Goal: Transaction & Acquisition: Book appointment/travel/reservation

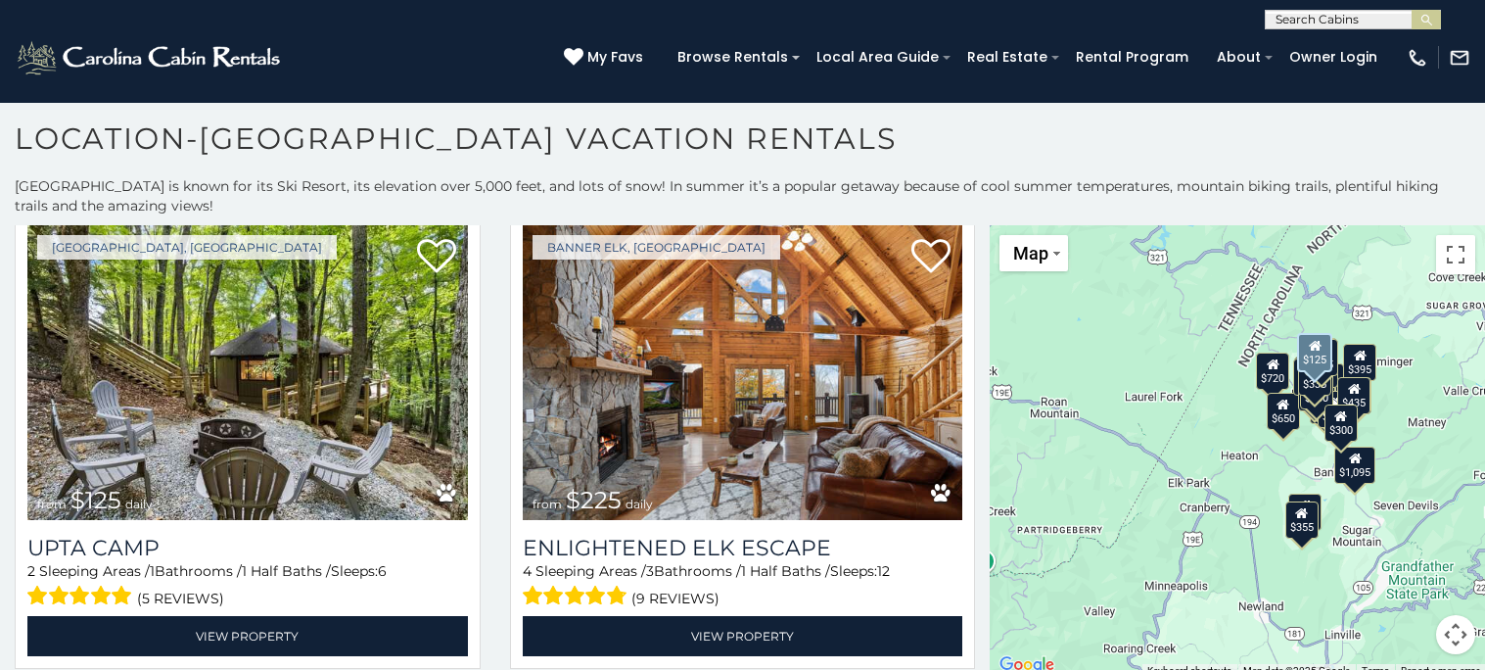
scroll to position [5818, 0]
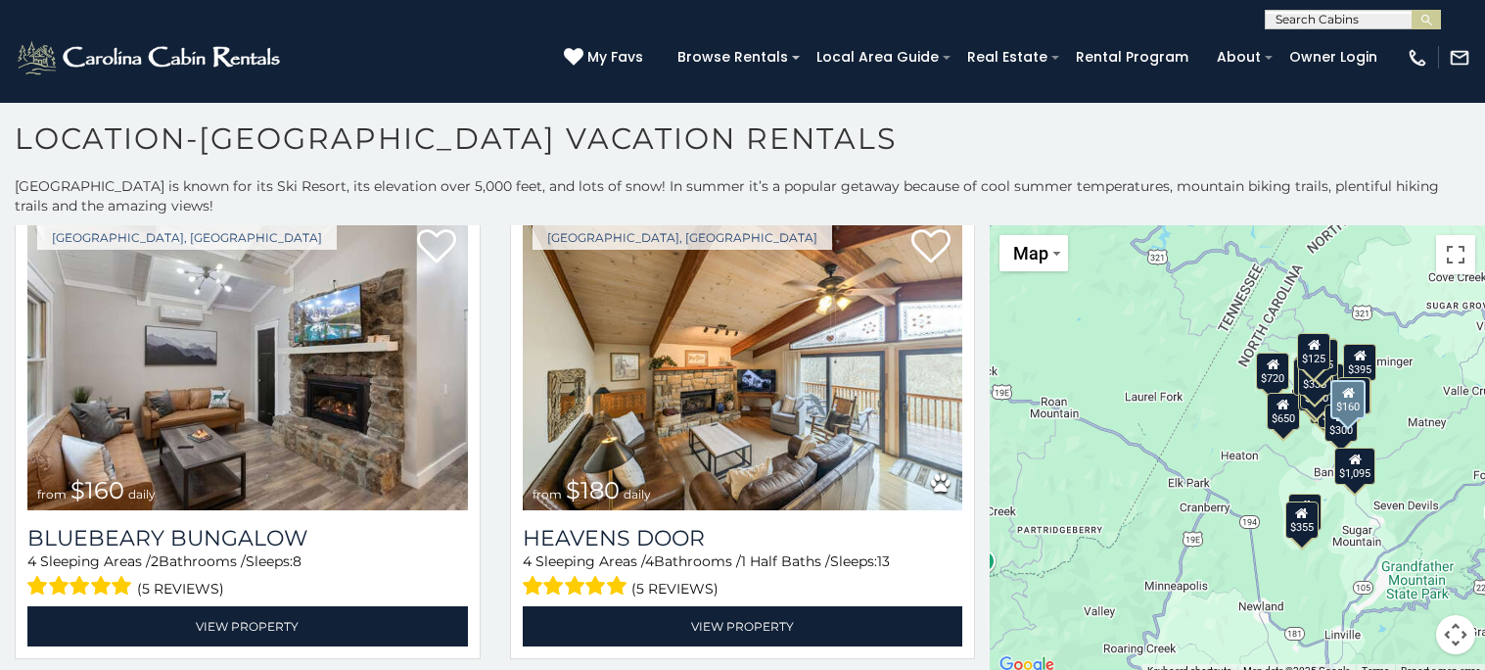
scroll to position [7, 0]
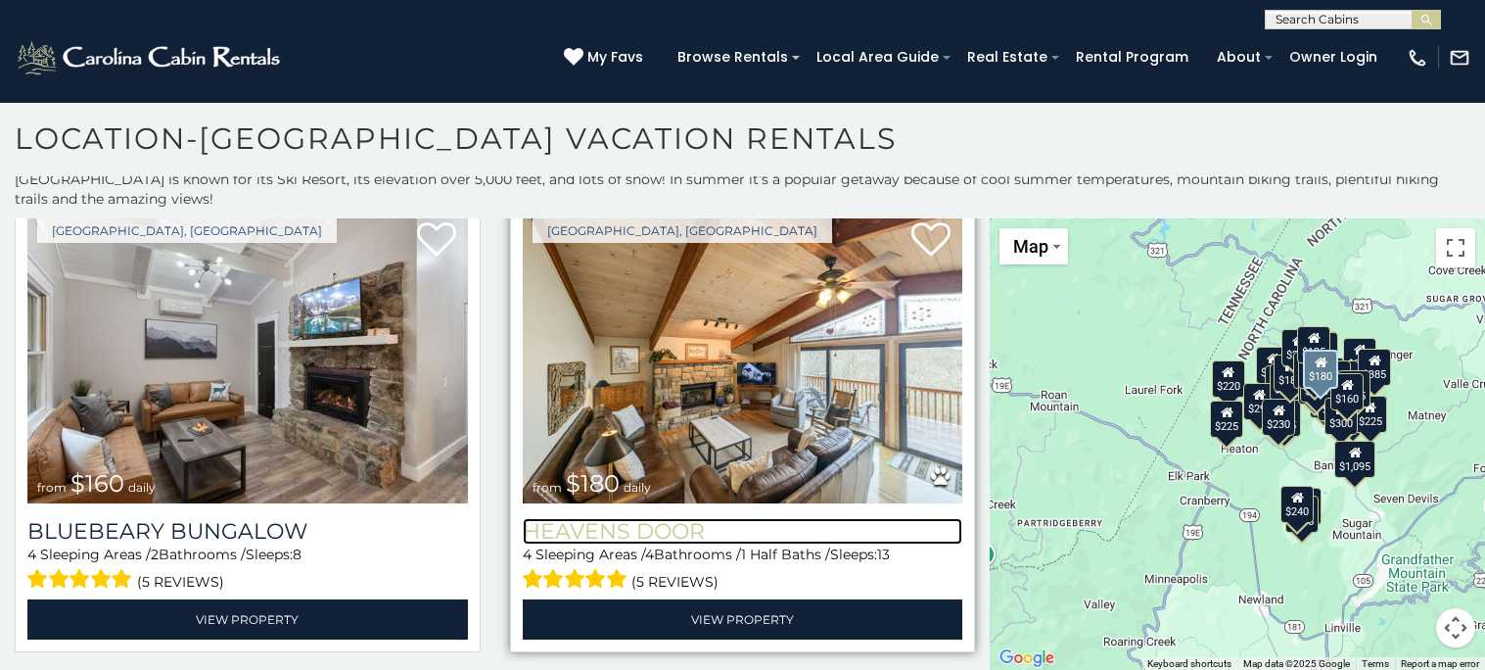
click at [567, 518] on h3 "Heavens Door" at bounding box center [743, 531] width 441 height 26
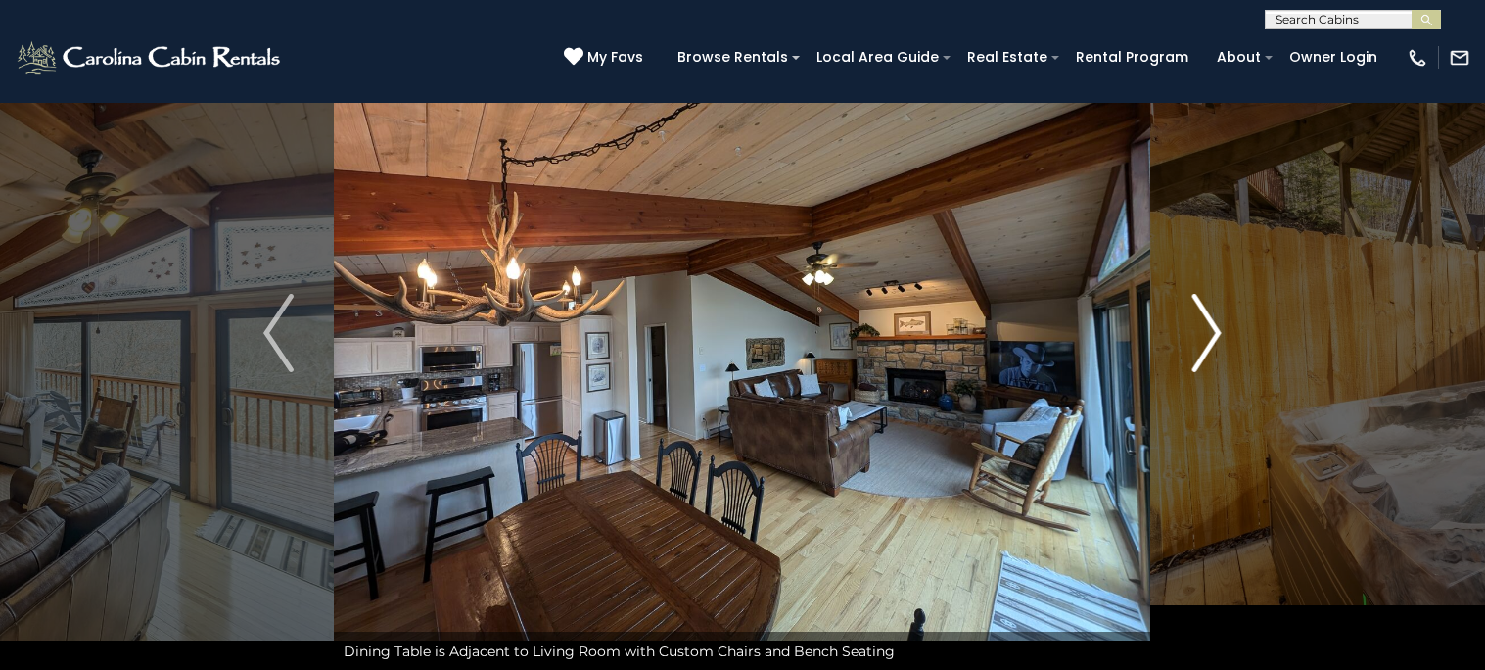
scroll to position [100, 0]
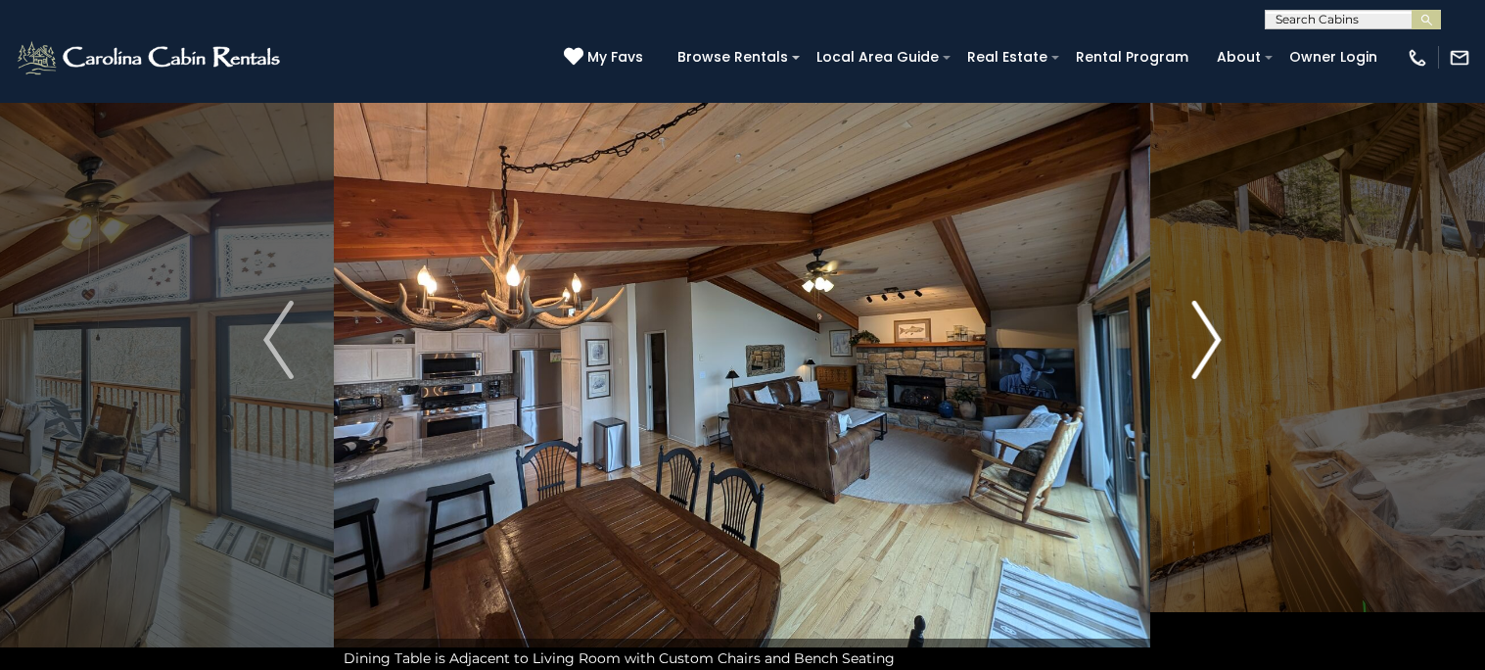
click at [1205, 357] on img "Next" at bounding box center [1206, 340] width 29 height 78
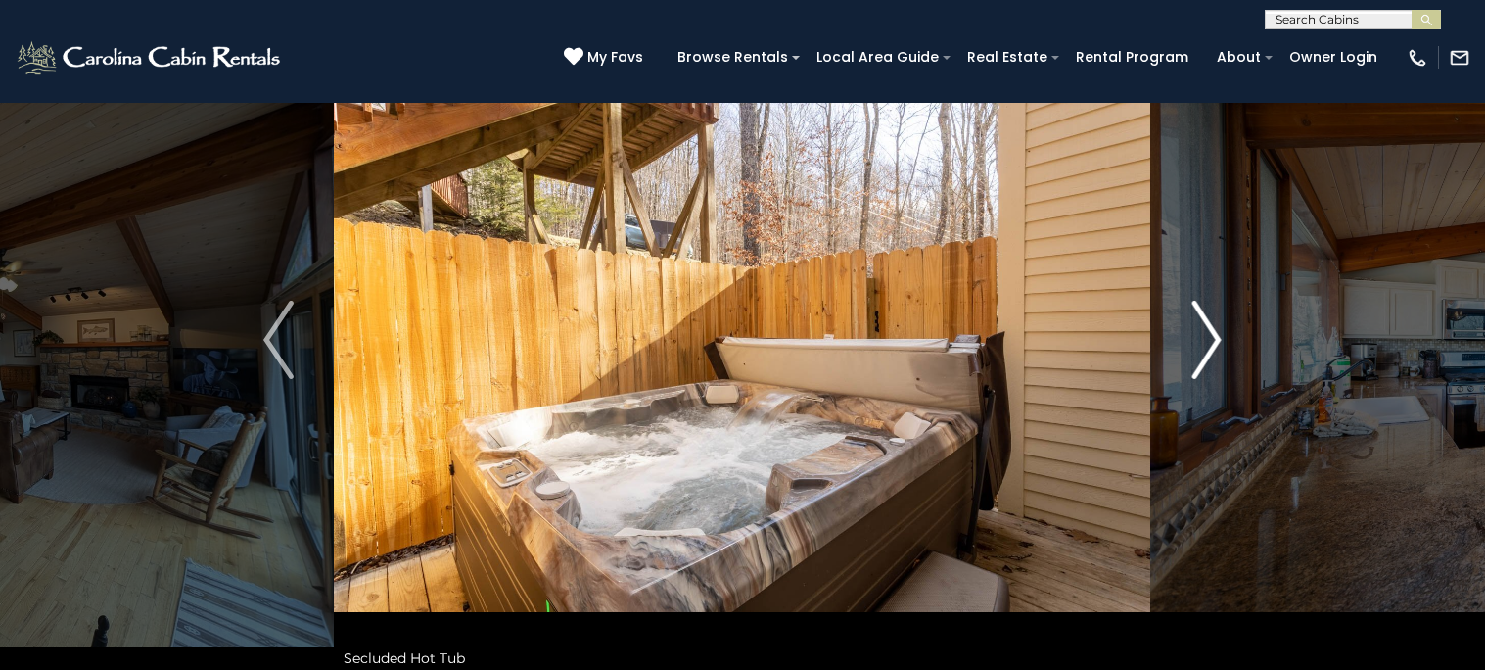
click at [1205, 357] on img "Next" at bounding box center [1206, 340] width 29 height 78
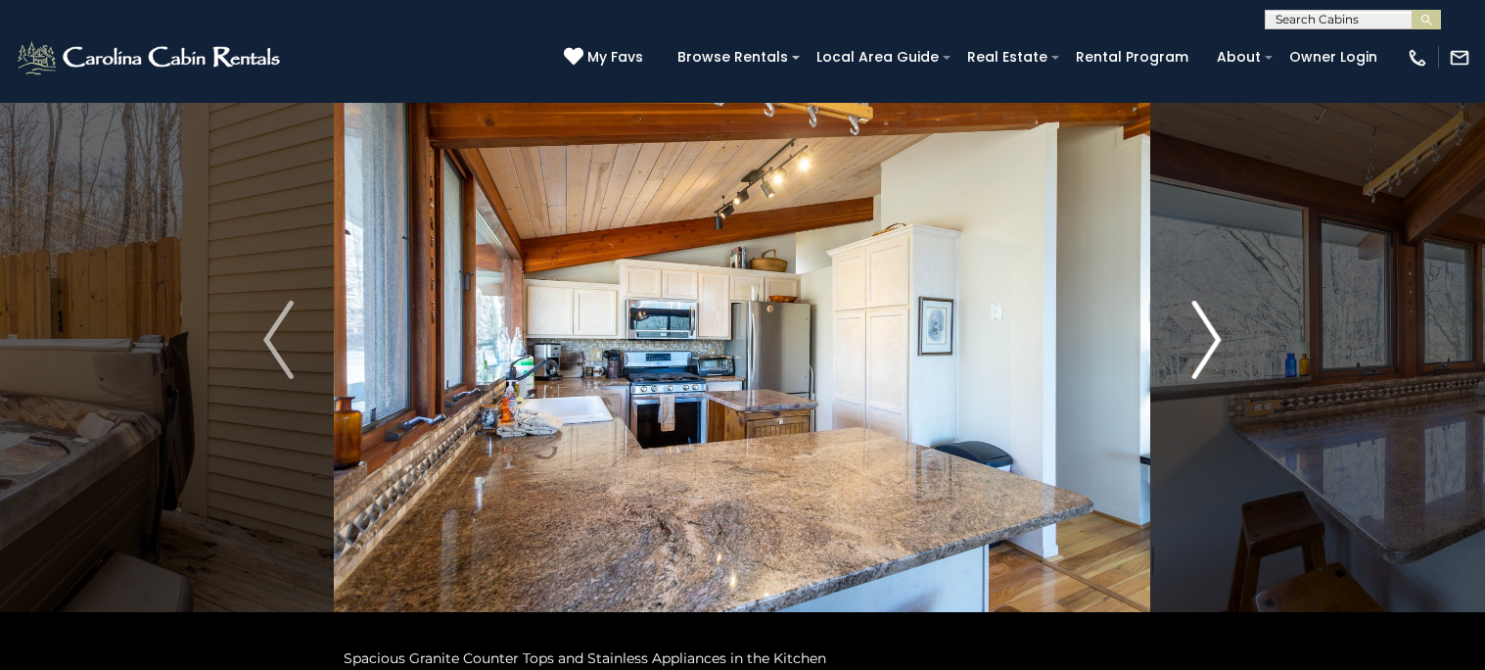
click at [1193, 334] on img "Next" at bounding box center [1206, 340] width 29 height 78
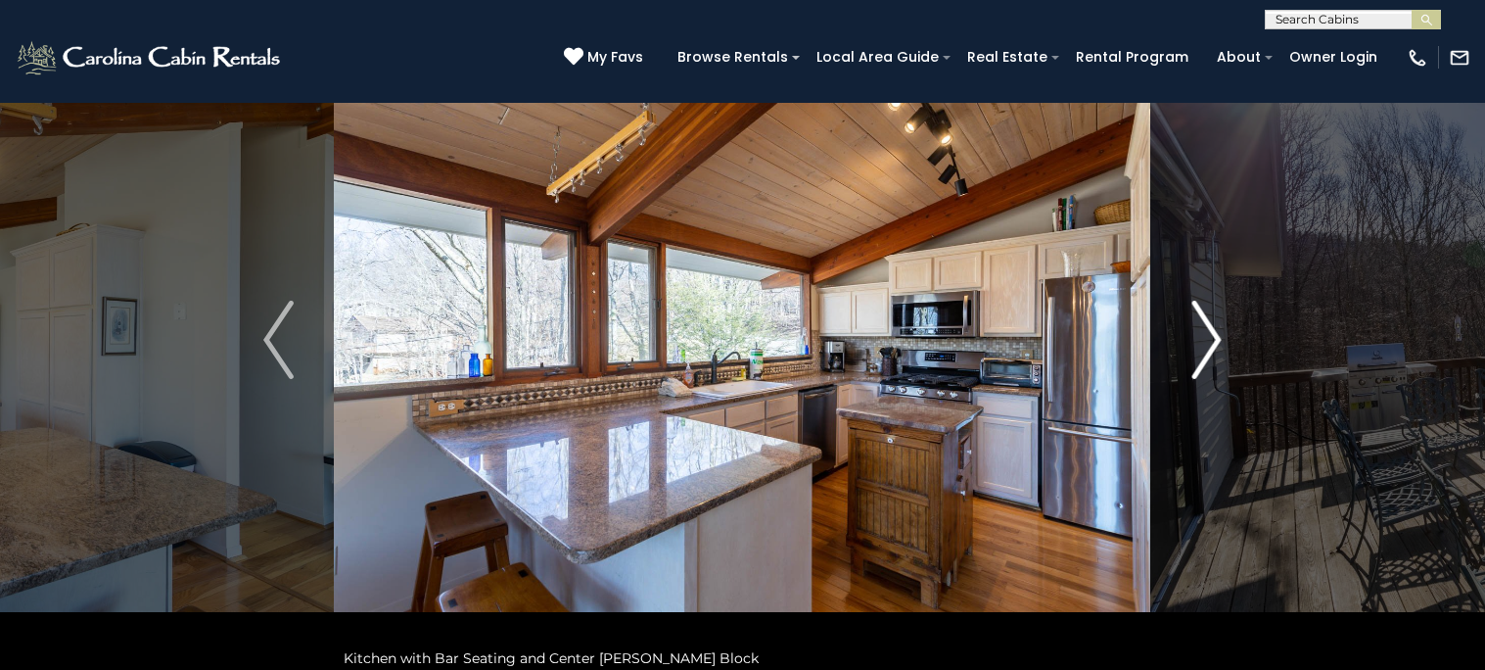
click at [1193, 334] on img "Next" at bounding box center [1206, 340] width 29 height 78
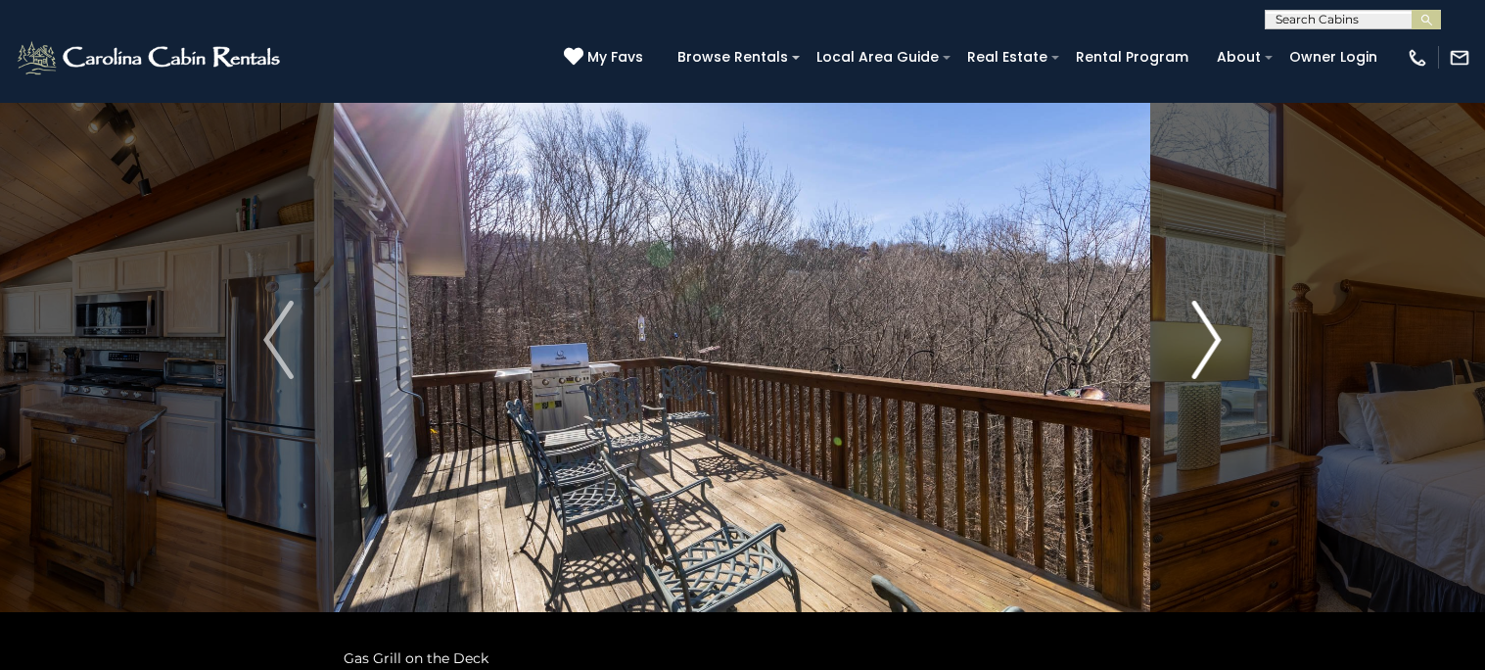
click at [1197, 325] on img "Next" at bounding box center [1206, 340] width 29 height 78
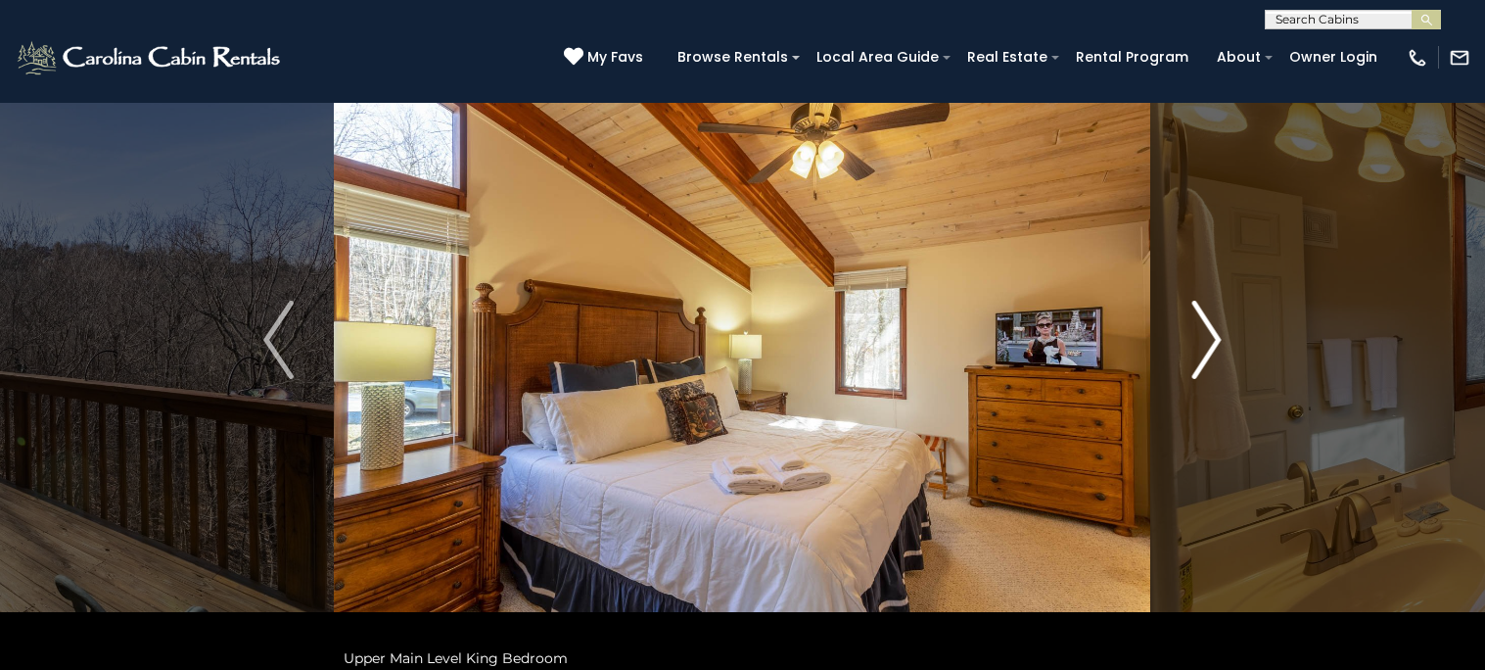
click at [1197, 325] on img "Next" at bounding box center [1206, 340] width 29 height 78
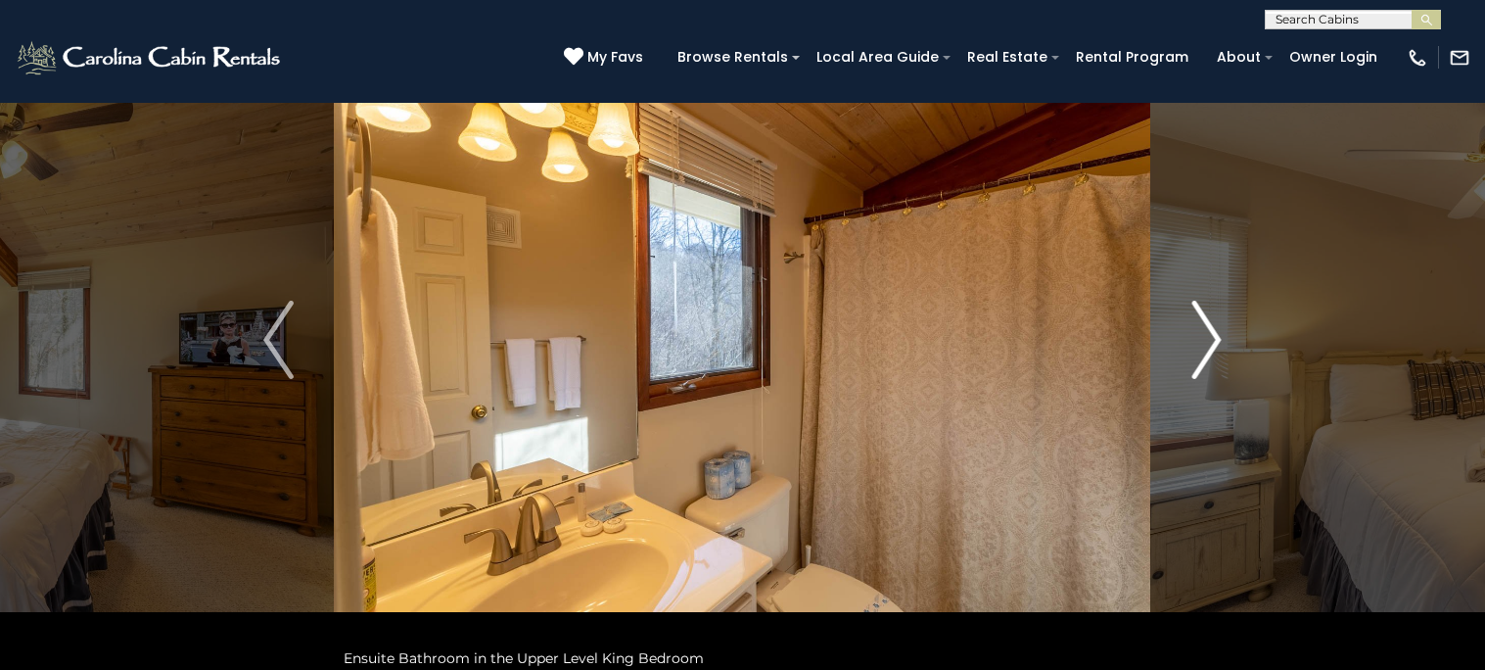
click at [1197, 325] on img "Next" at bounding box center [1206, 340] width 29 height 78
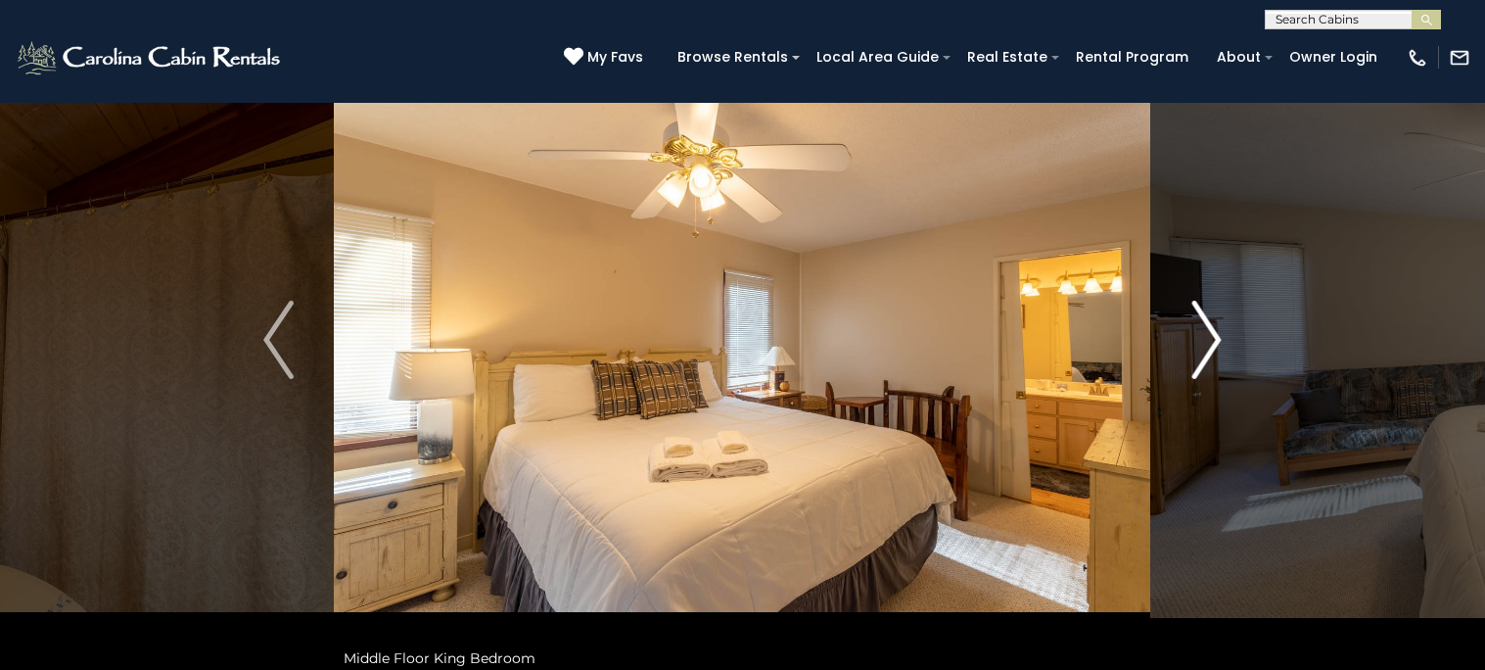
click at [1197, 325] on img "Next" at bounding box center [1206, 340] width 29 height 78
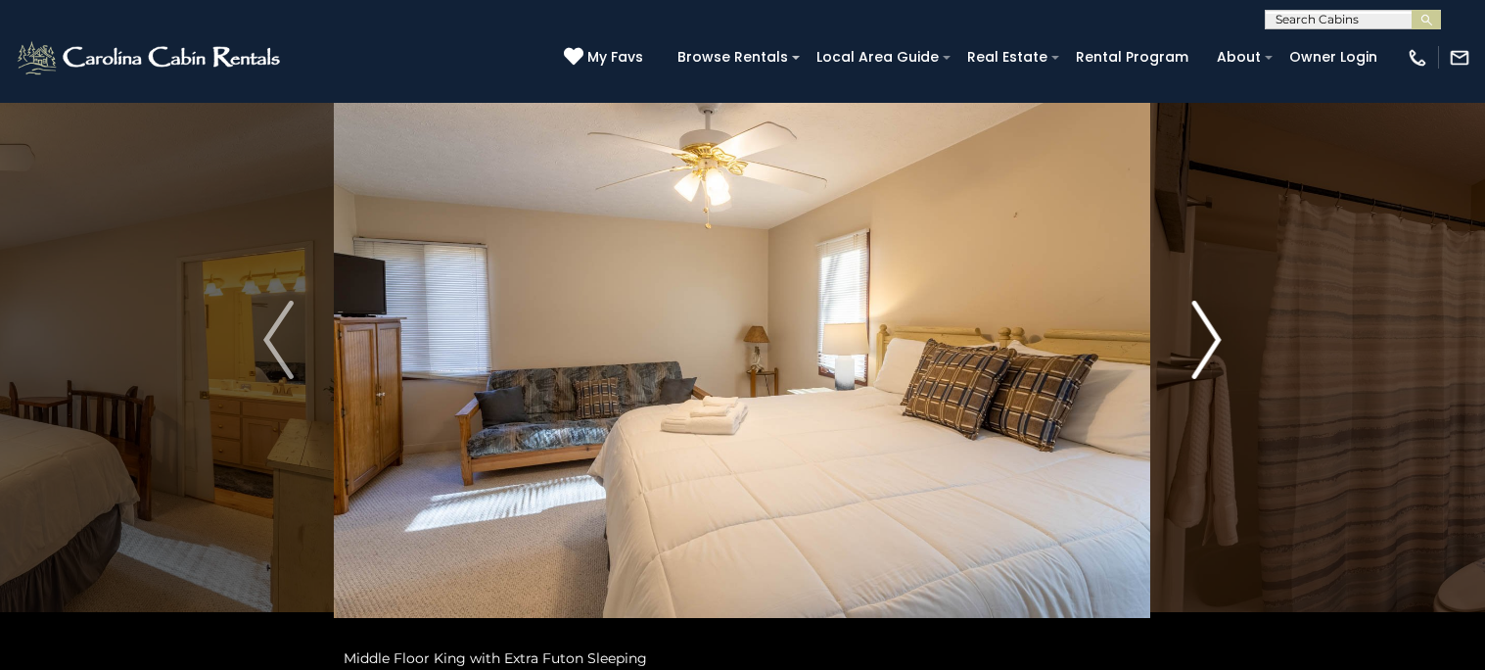
click at [1197, 325] on img "Next" at bounding box center [1206, 340] width 29 height 78
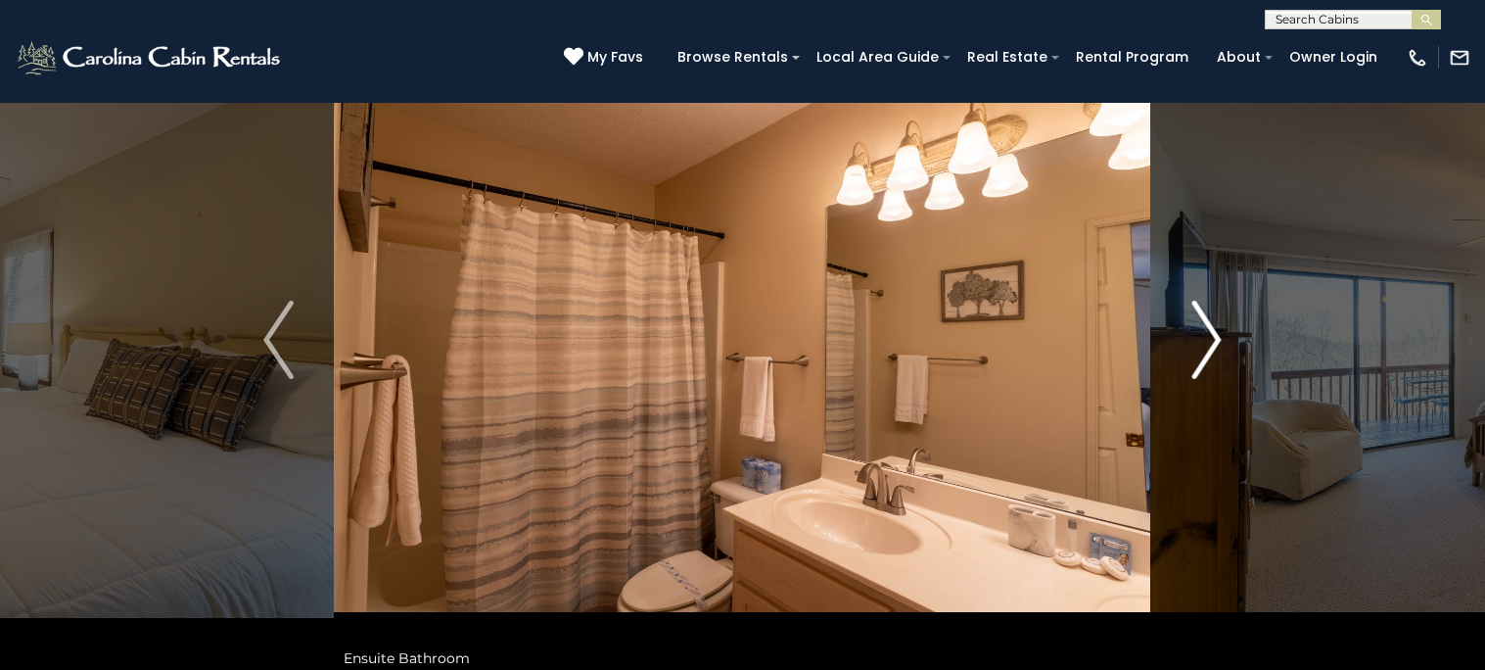
click at [1197, 325] on img "Next" at bounding box center [1206, 340] width 29 height 78
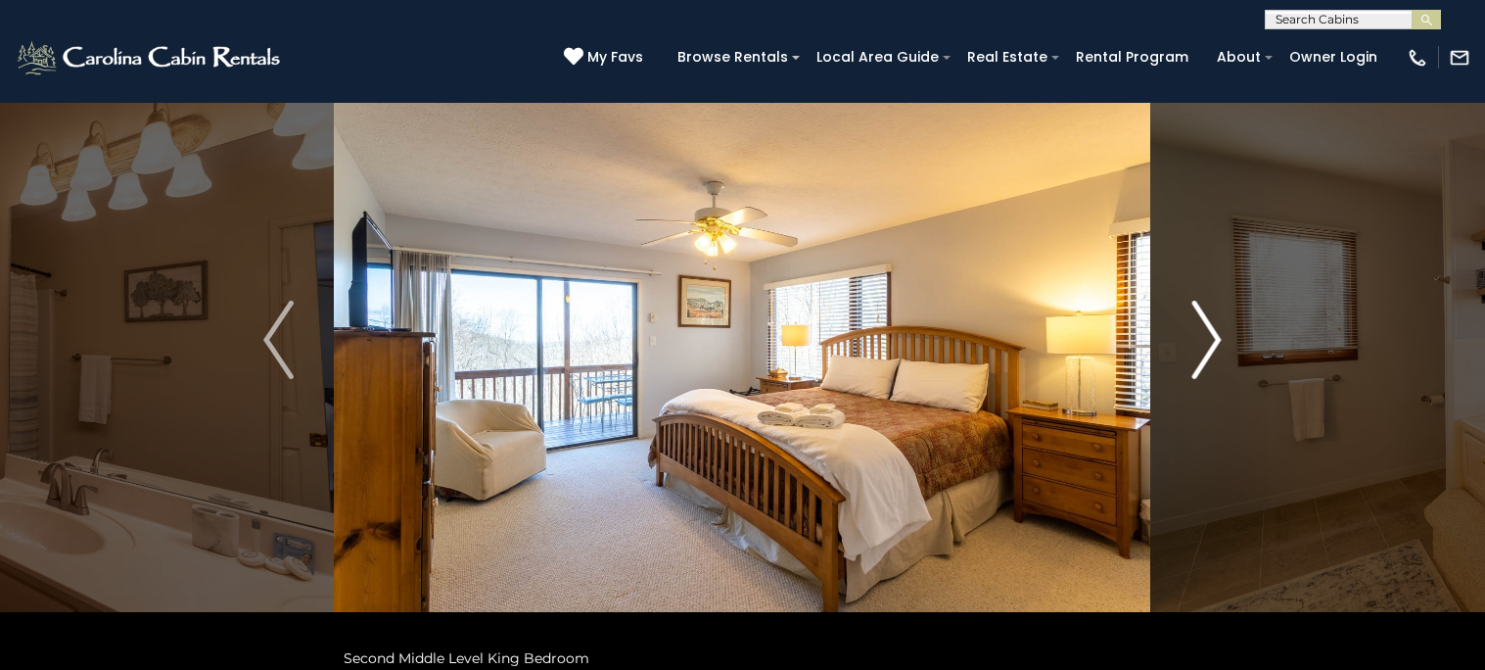
click at [1197, 325] on img "Next" at bounding box center [1206, 340] width 29 height 78
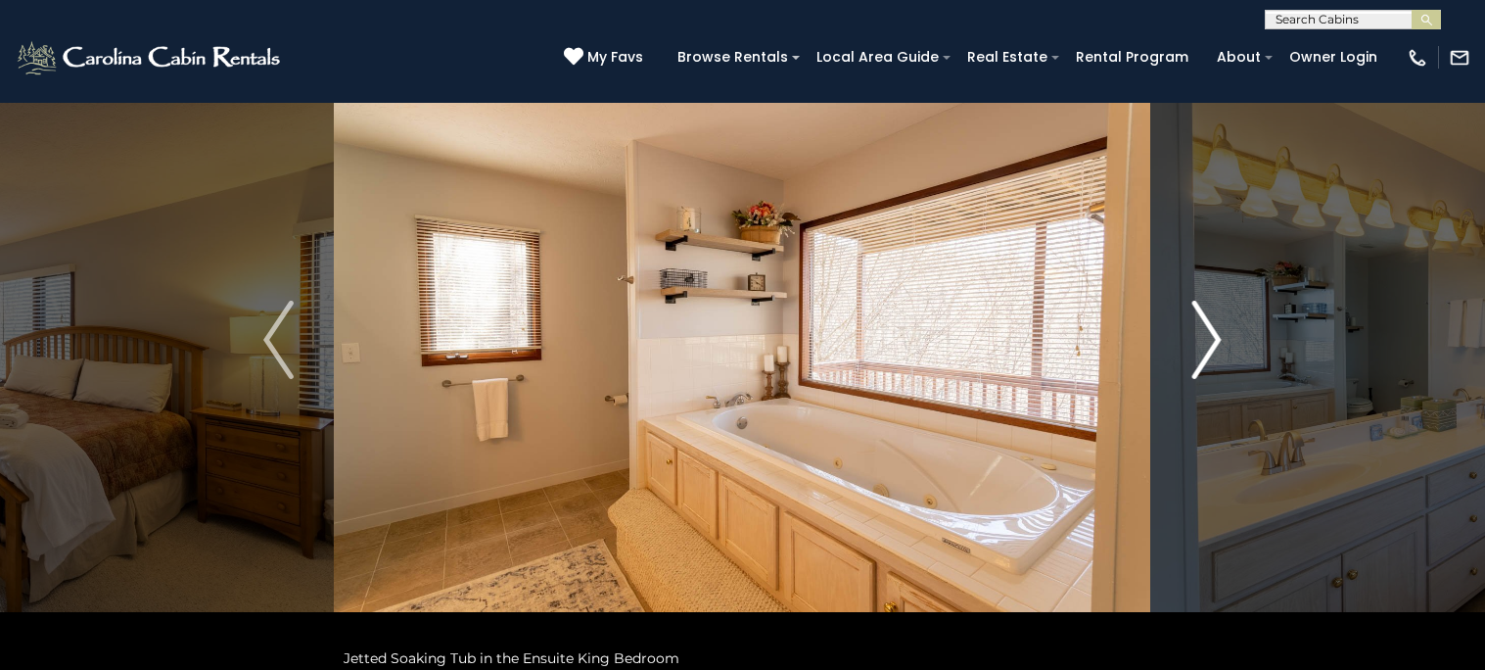
click at [1197, 325] on img "Next" at bounding box center [1206, 340] width 29 height 78
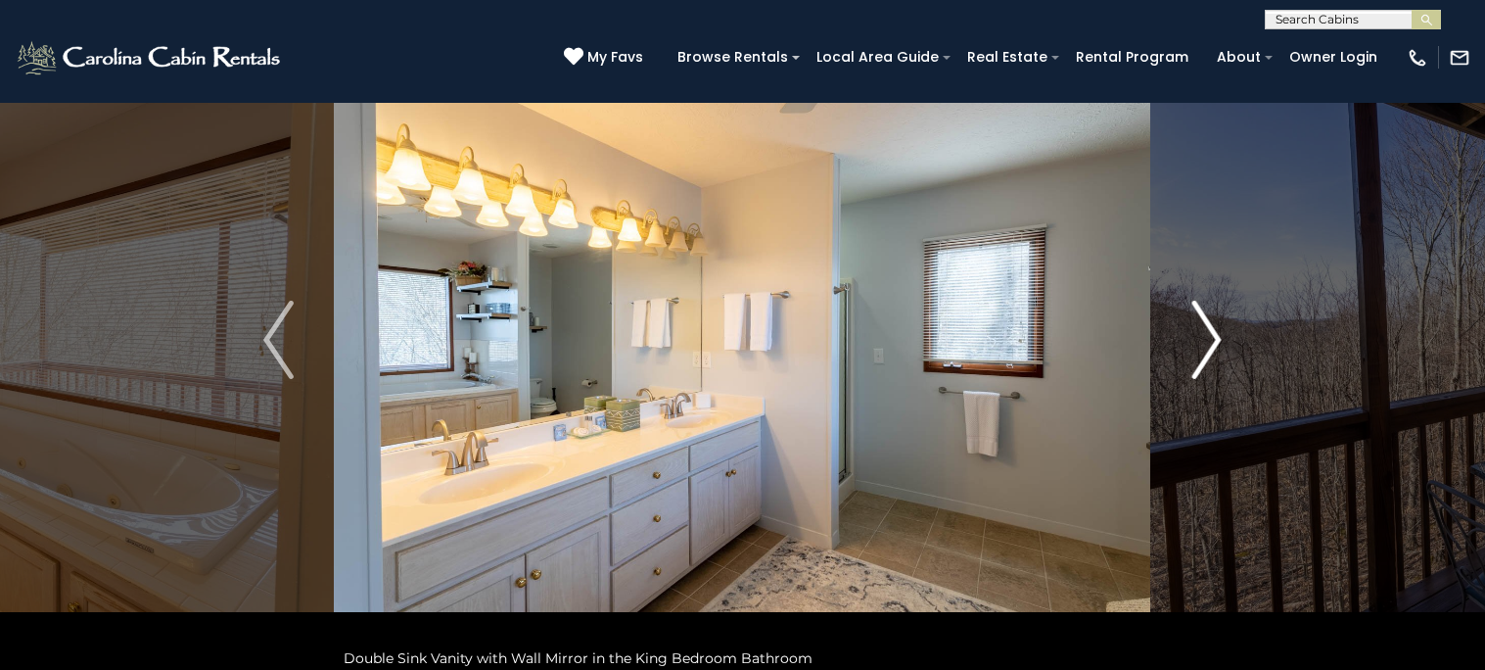
click at [1197, 325] on img "Next" at bounding box center [1206, 340] width 29 height 78
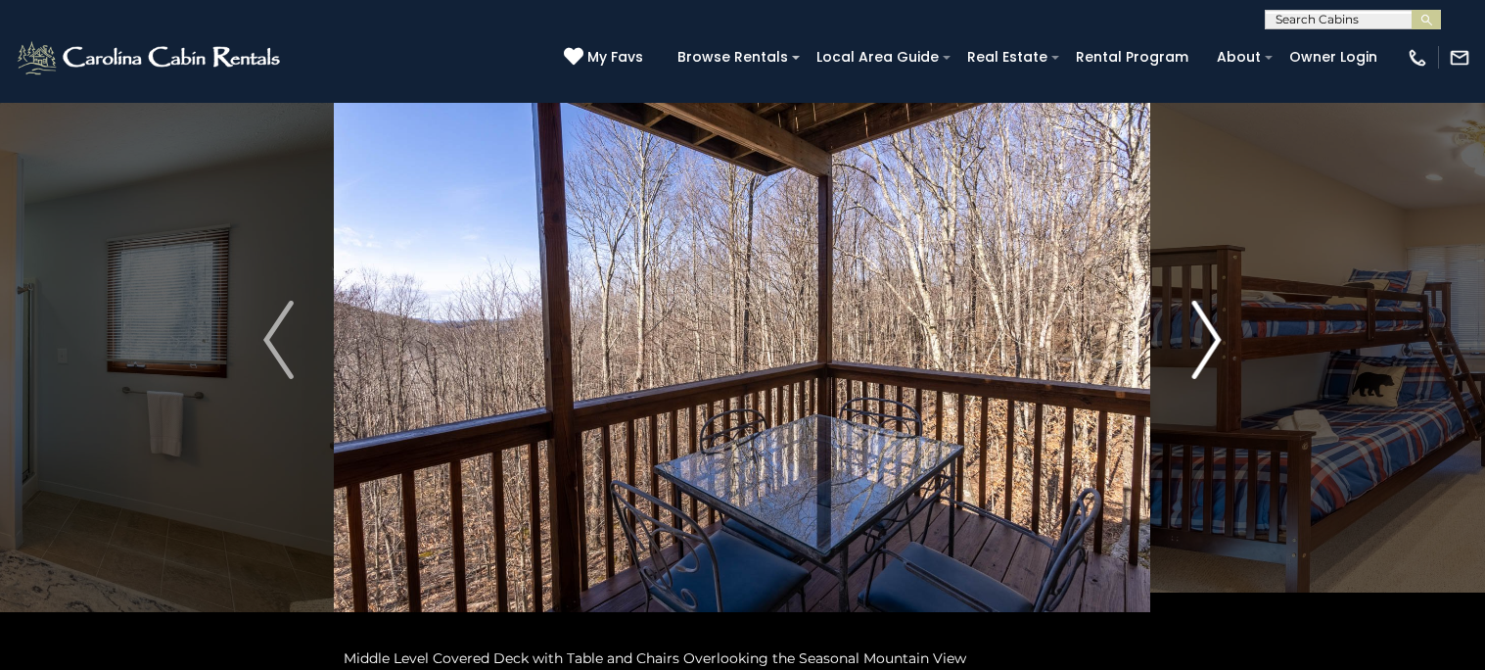
click at [1197, 325] on img "Next" at bounding box center [1206, 340] width 29 height 78
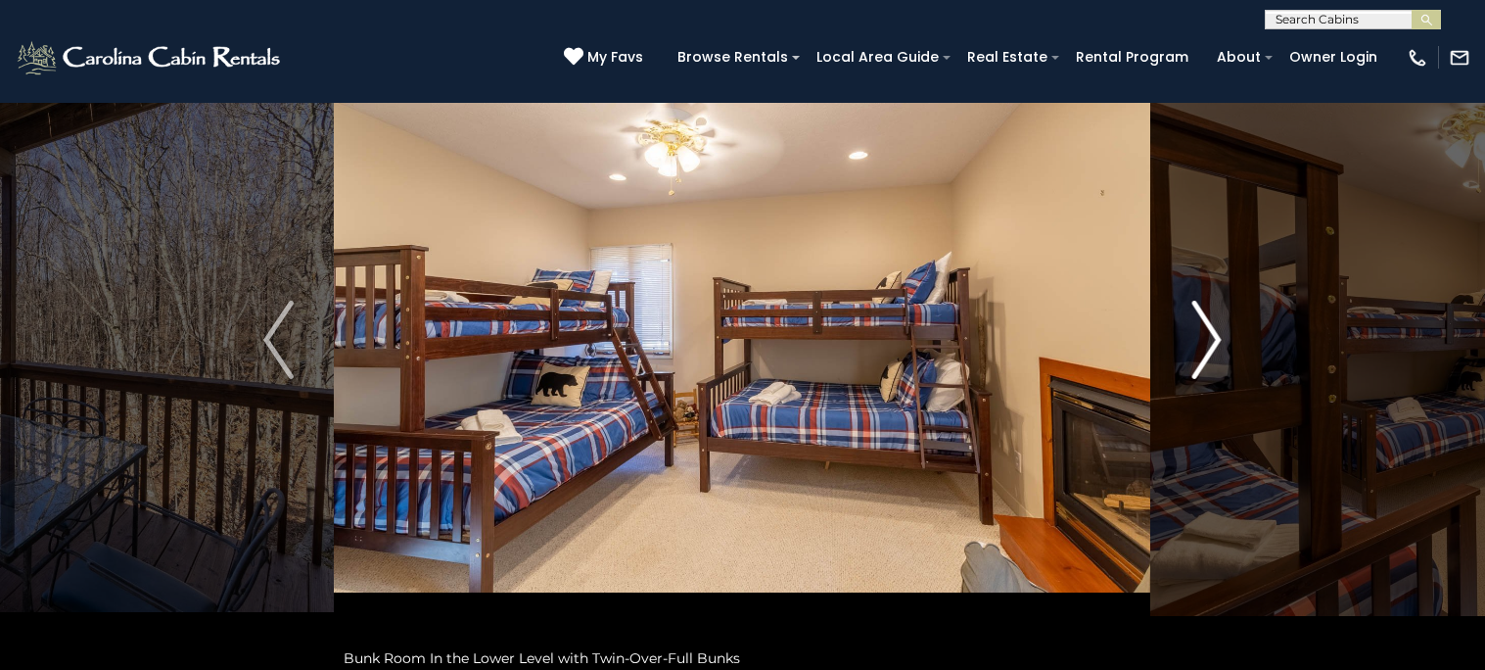
click at [1204, 316] on img "Next" at bounding box center [1206, 340] width 29 height 78
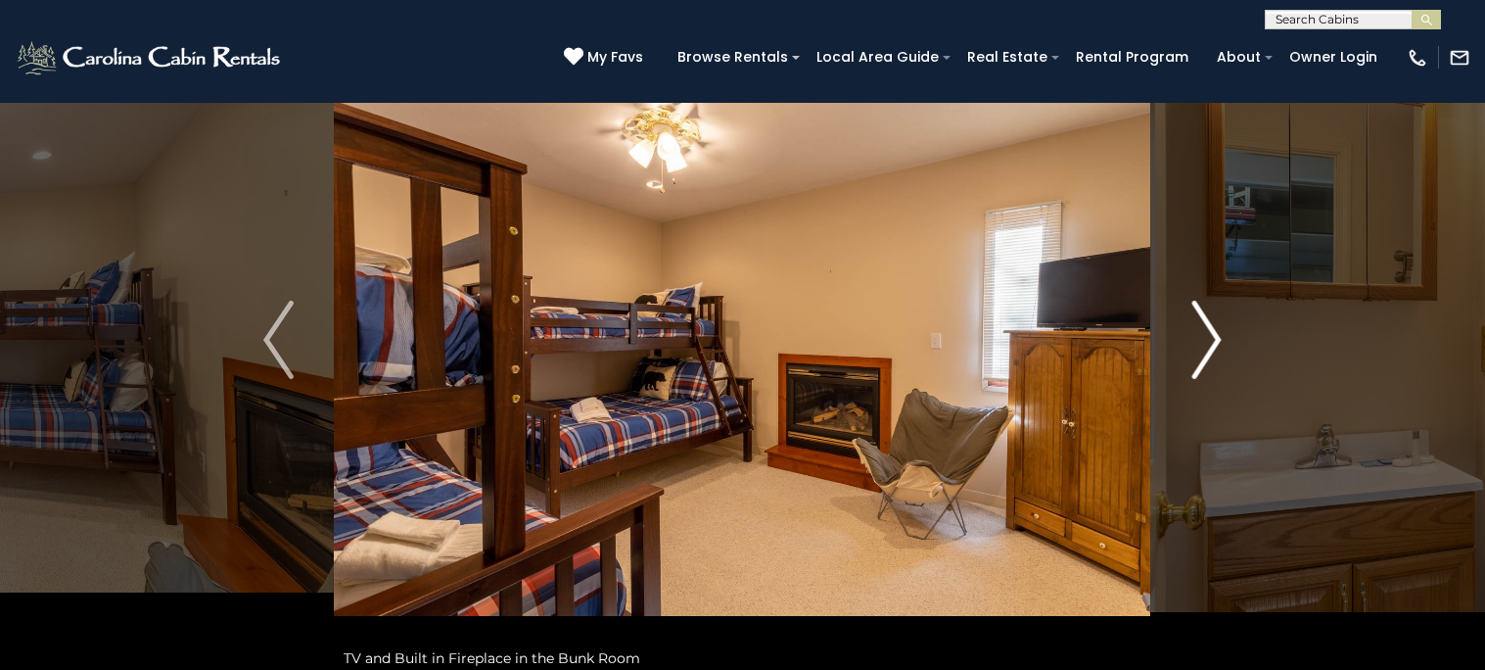
click at [1205, 323] on img "Next" at bounding box center [1206, 340] width 29 height 78
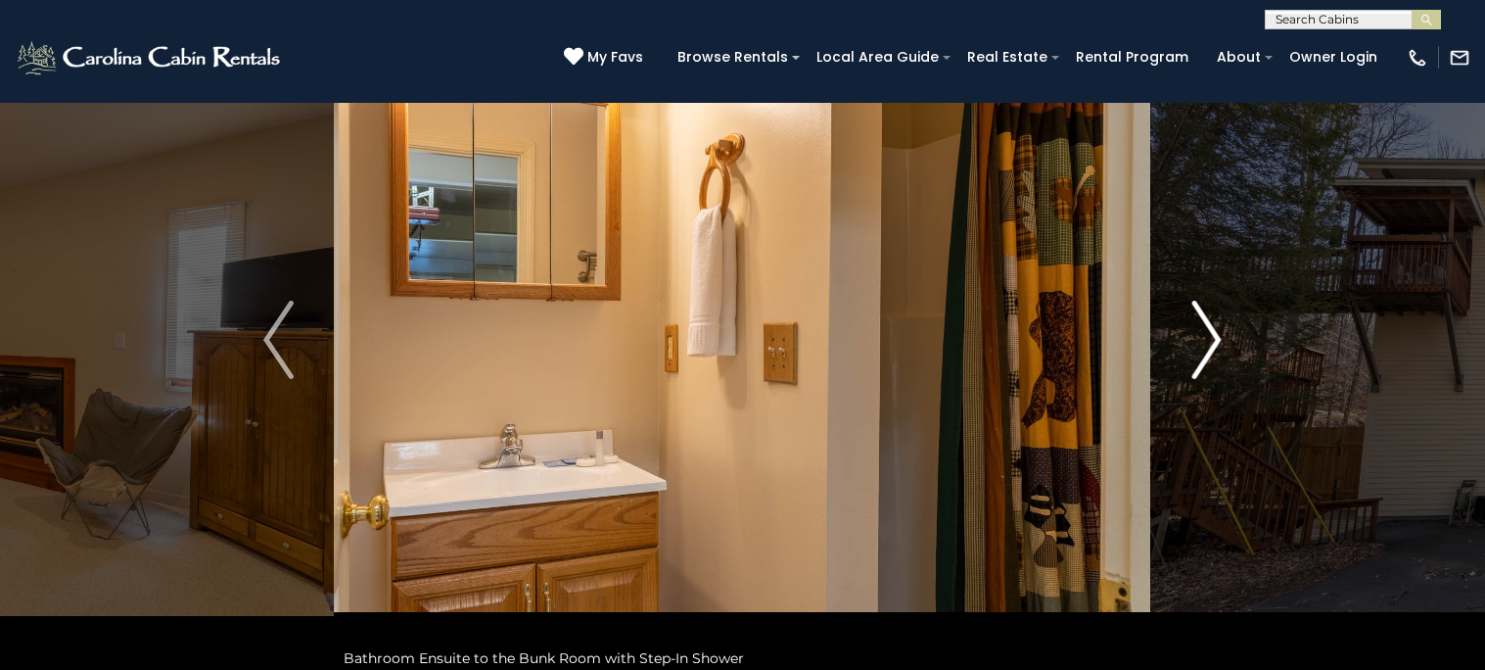
click at [1205, 323] on img "Next" at bounding box center [1206, 340] width 29 height 78
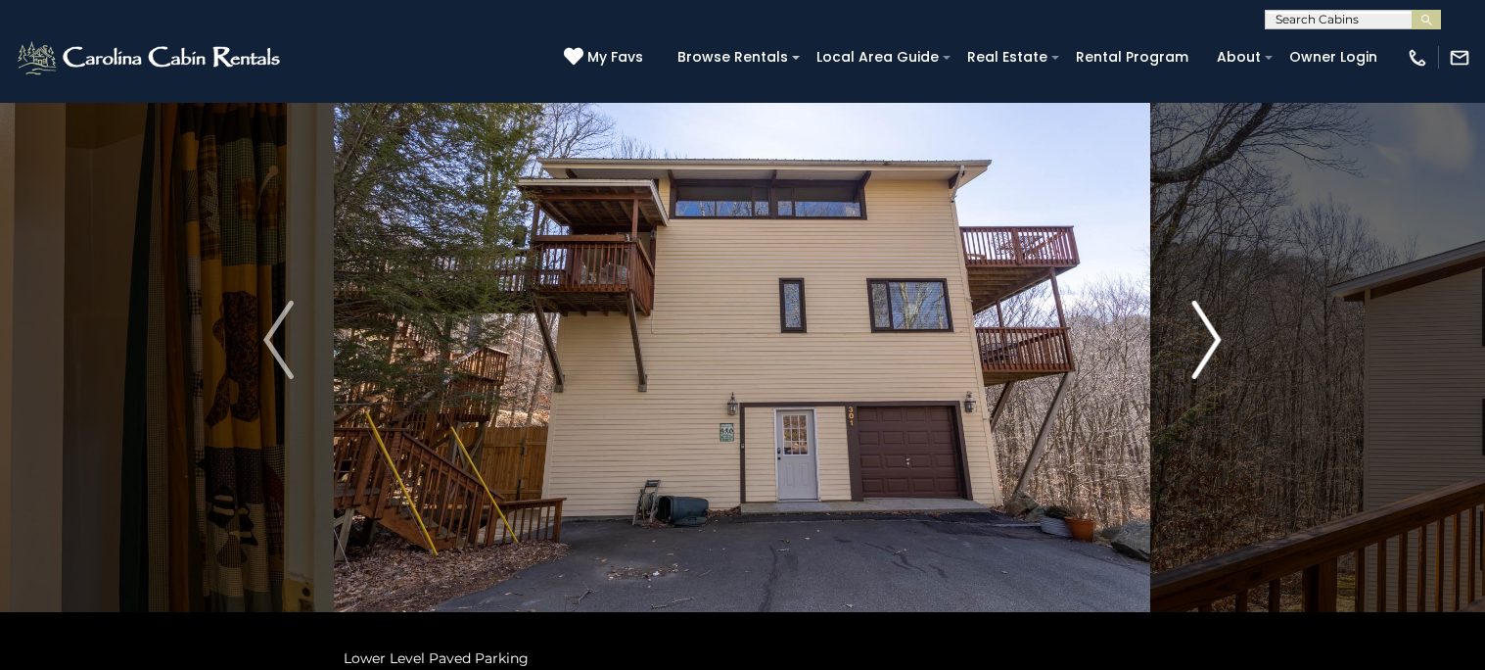
click at [1205, 323] on img "Next" at bounding box center [1206, 340] width 29 height 78
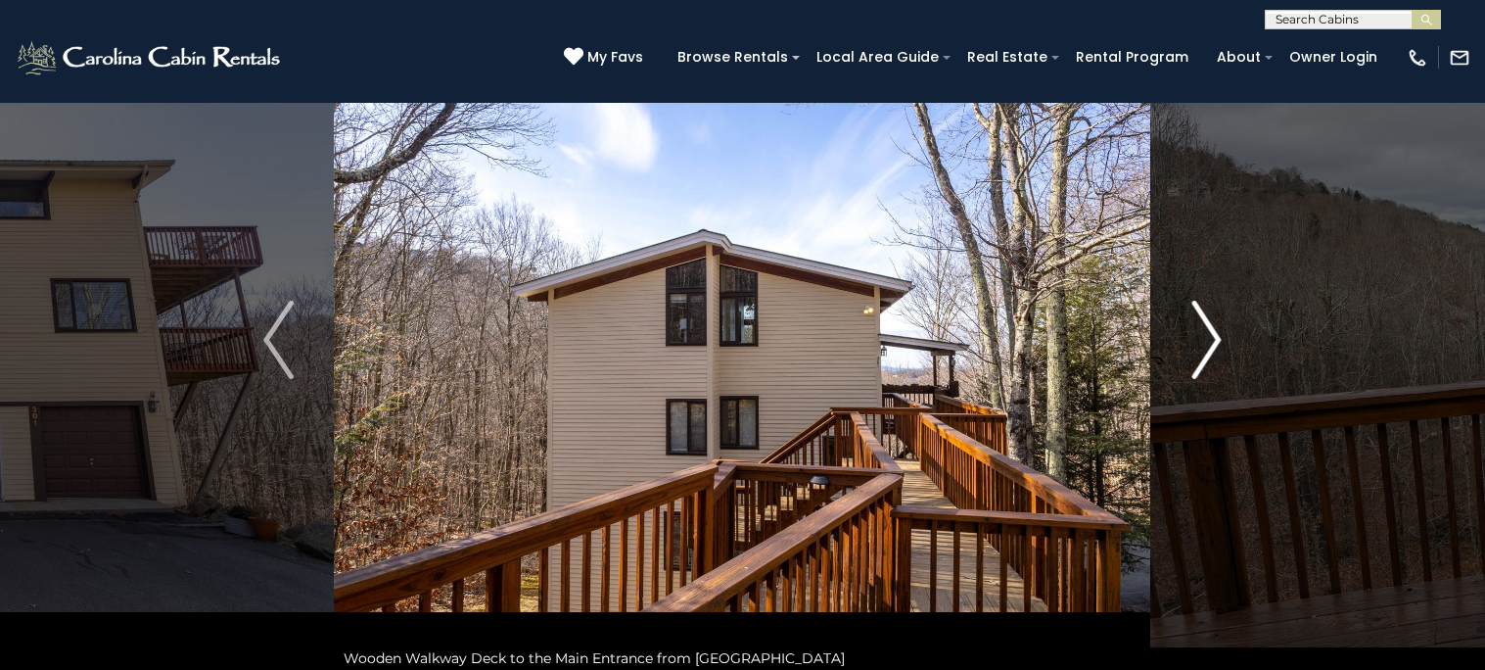
click at [1205, 323] on img "Next" at bounding box center [1206, 340] width 29 height 78
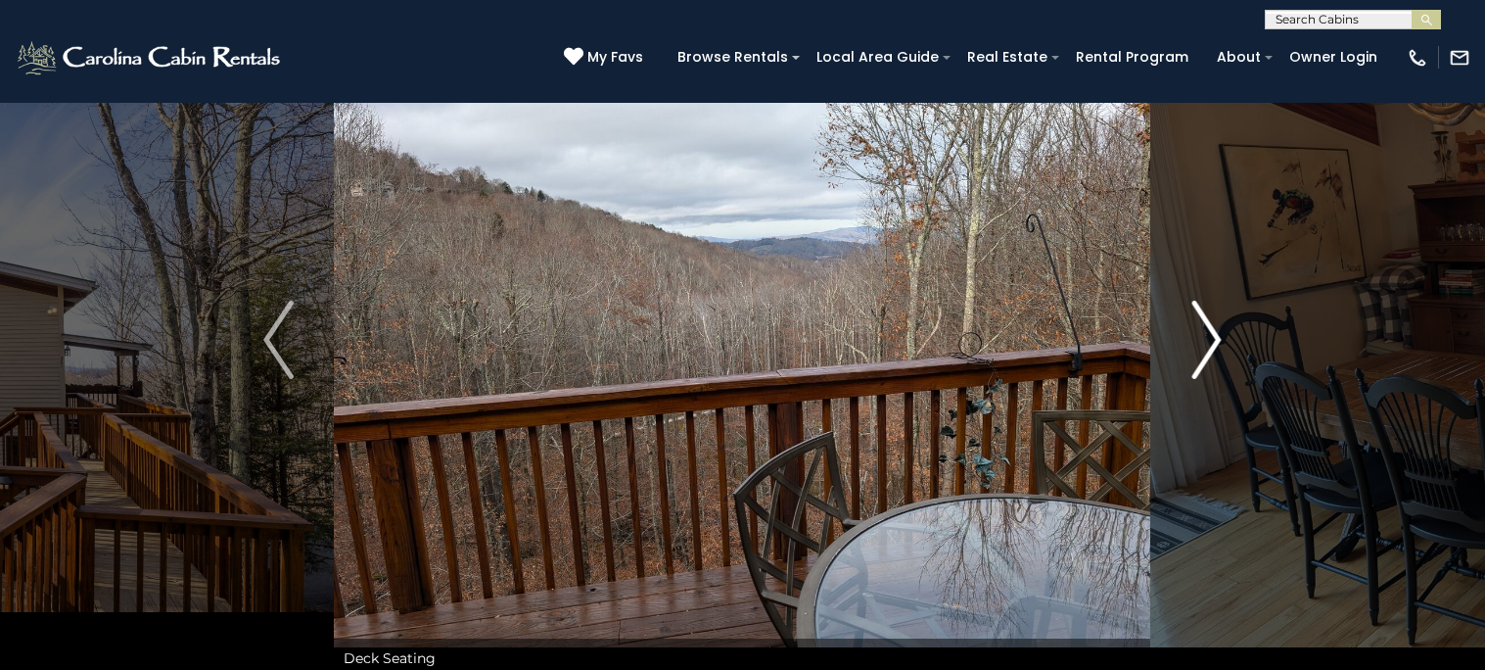
click at [1205, 323] on img "Next" at bounding box center [1206, 340] width 29 height 78
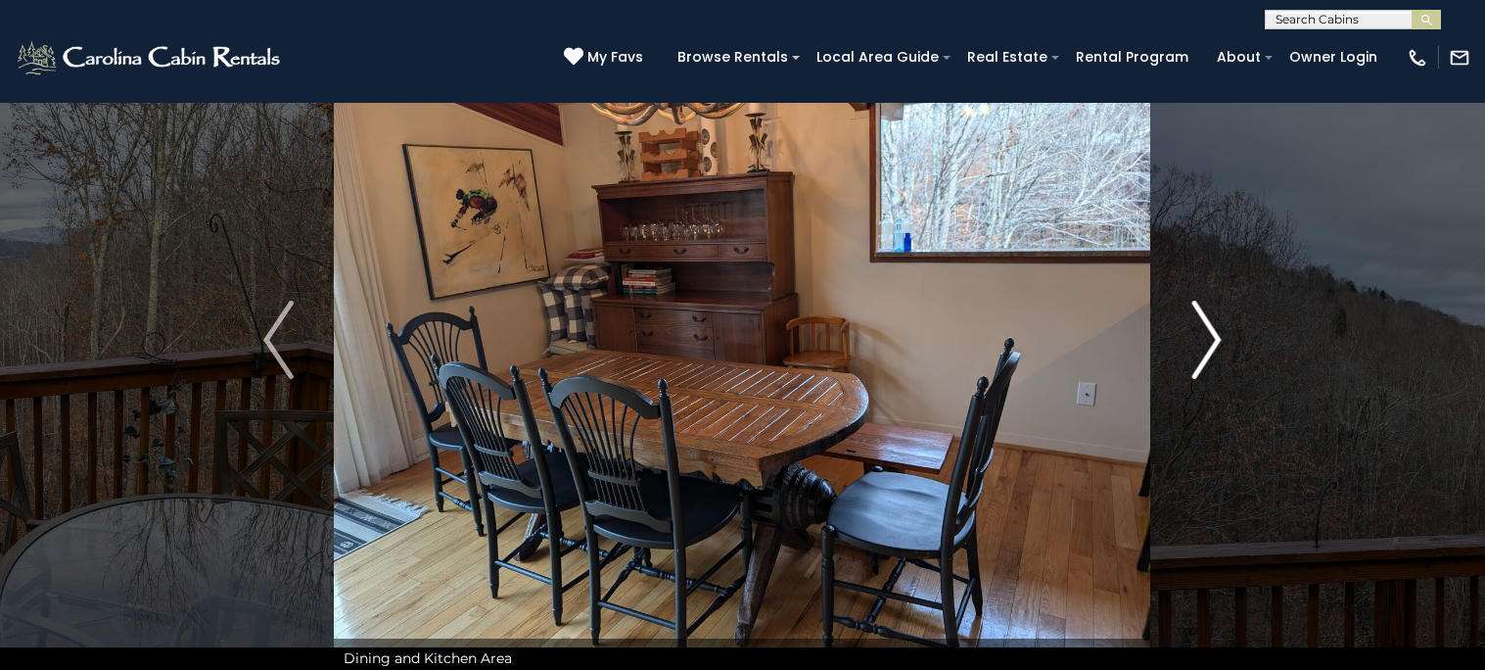
click at [1205, 323] on img "Next" at bounding box center [1206, 340] width 29 height 78
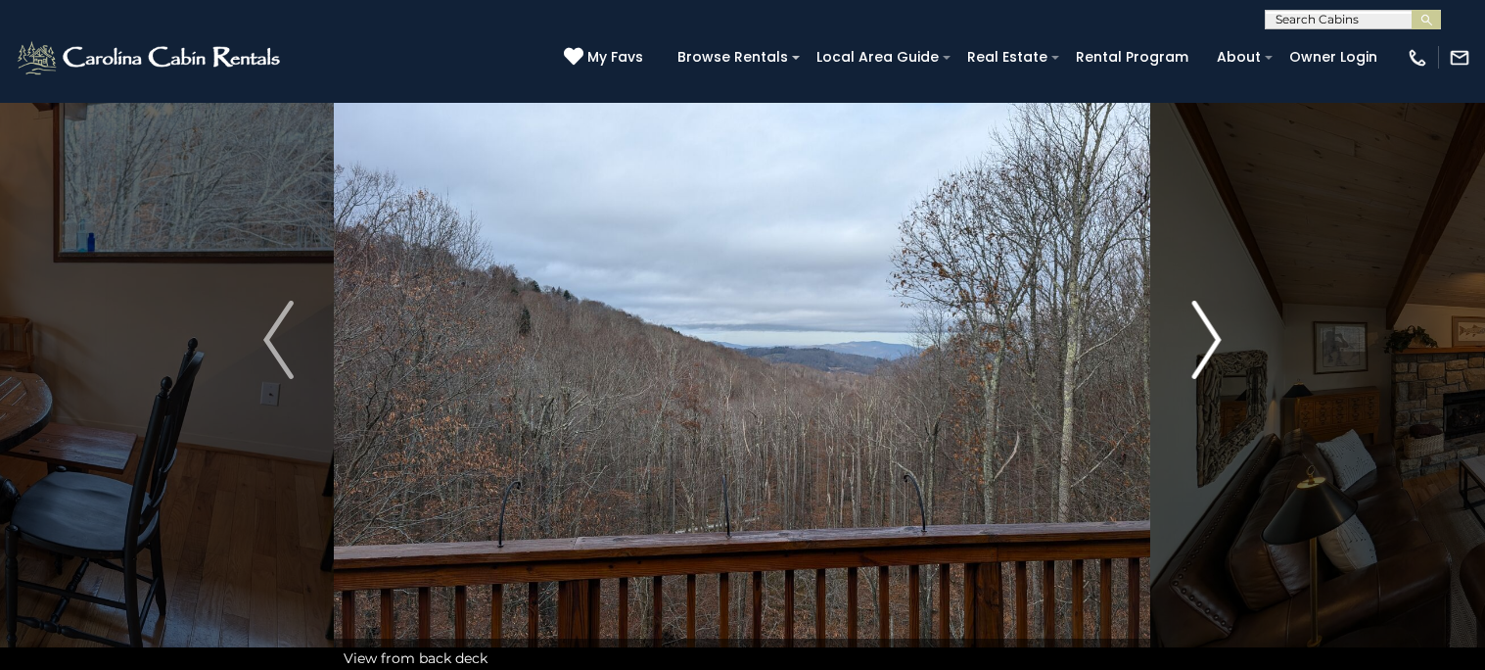
click at [1205, 323] on img "Next" at bounding box center [1206, 340] width 29 height 78
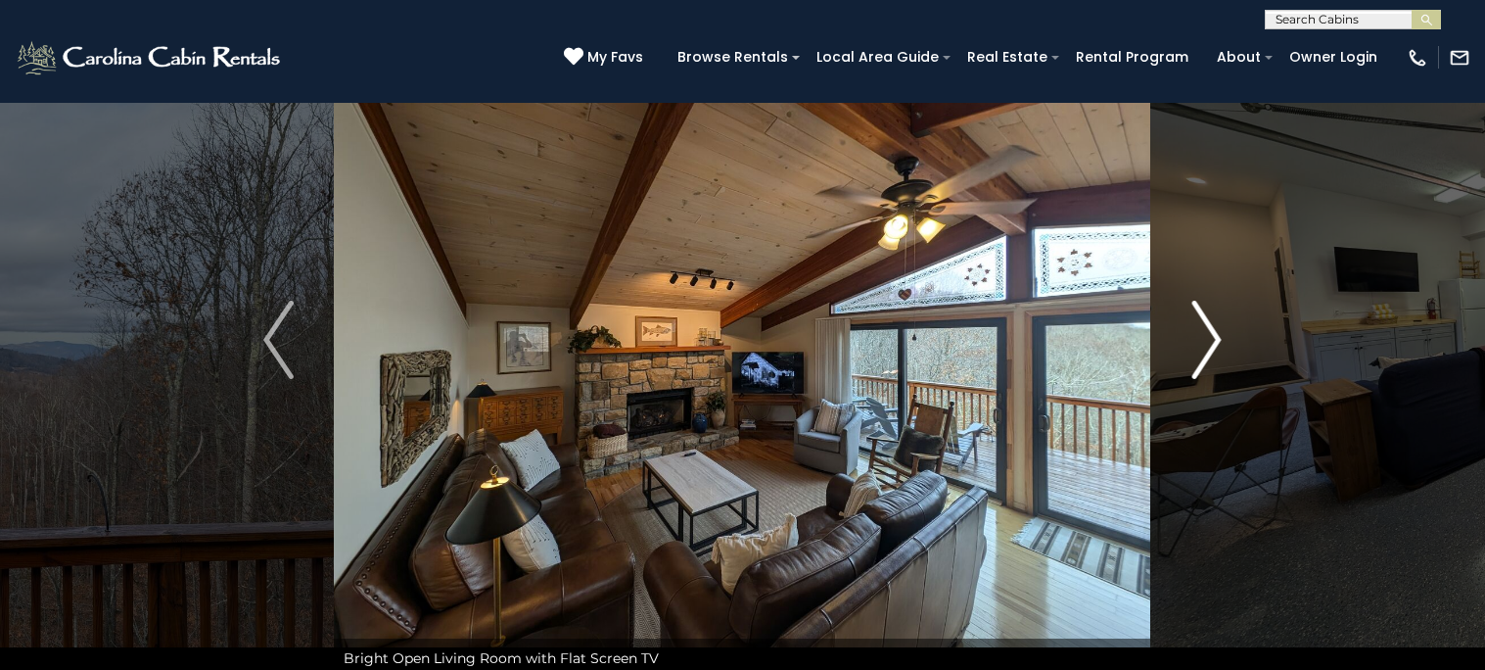
click at [1205, 323] on img "Next" at bounding box center [1206, 340] width 29 height 78
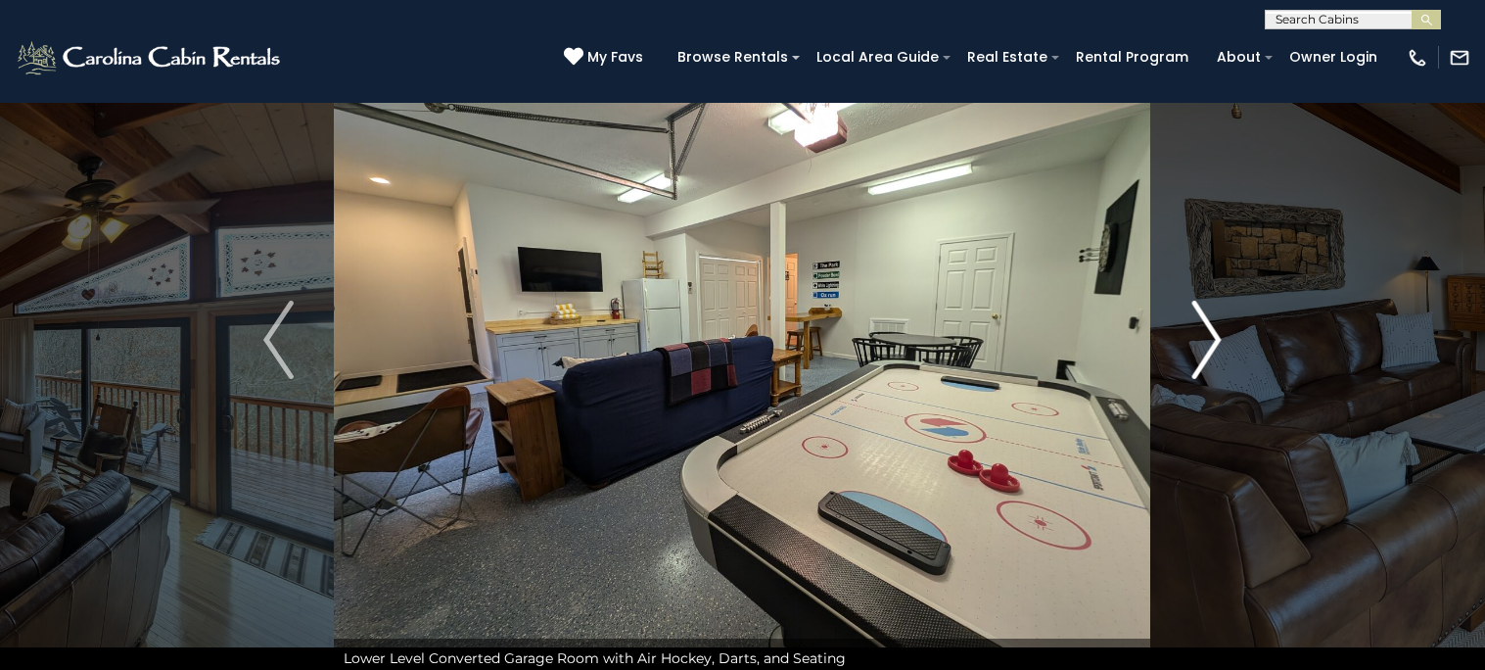
click at [1205, 323] on img "Next" at bounding box center [1206, 340] width 29 height 78
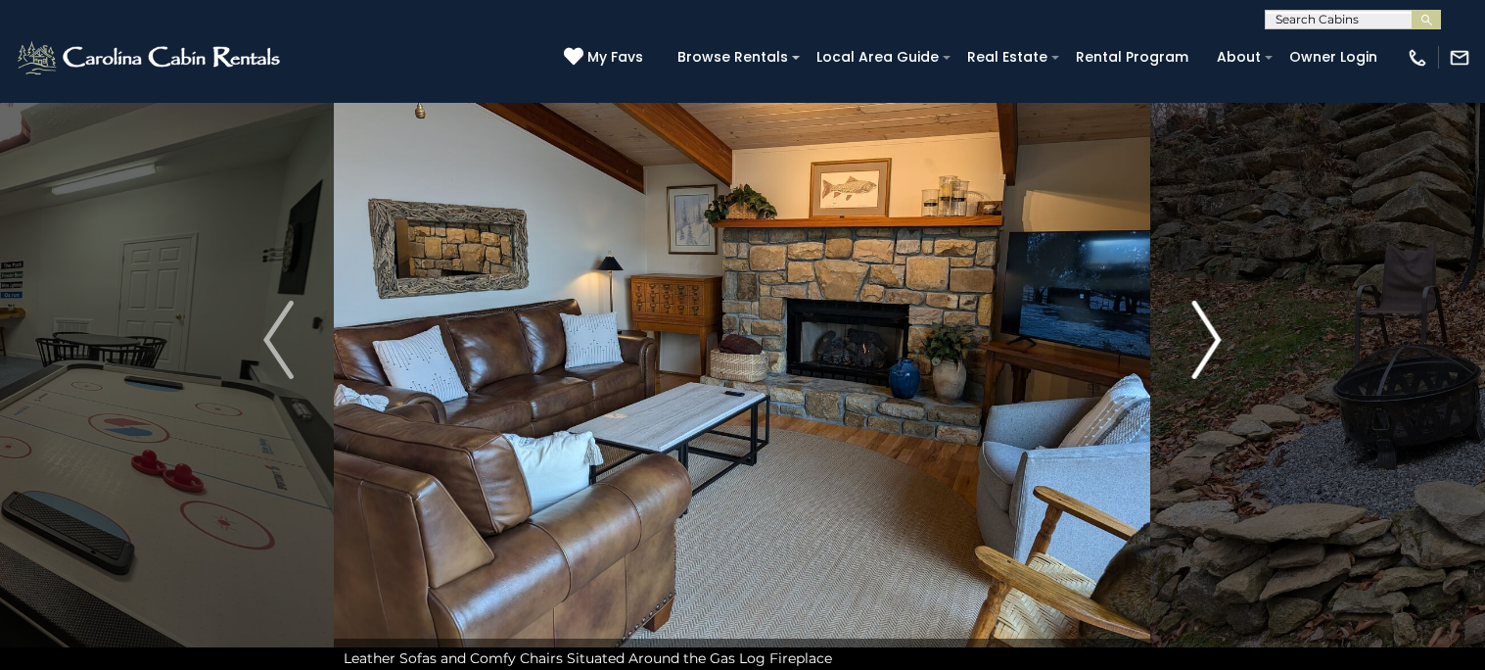
click at [1205, 323] on img "Next" at bounding box center [1206, 340] width 29 height 78
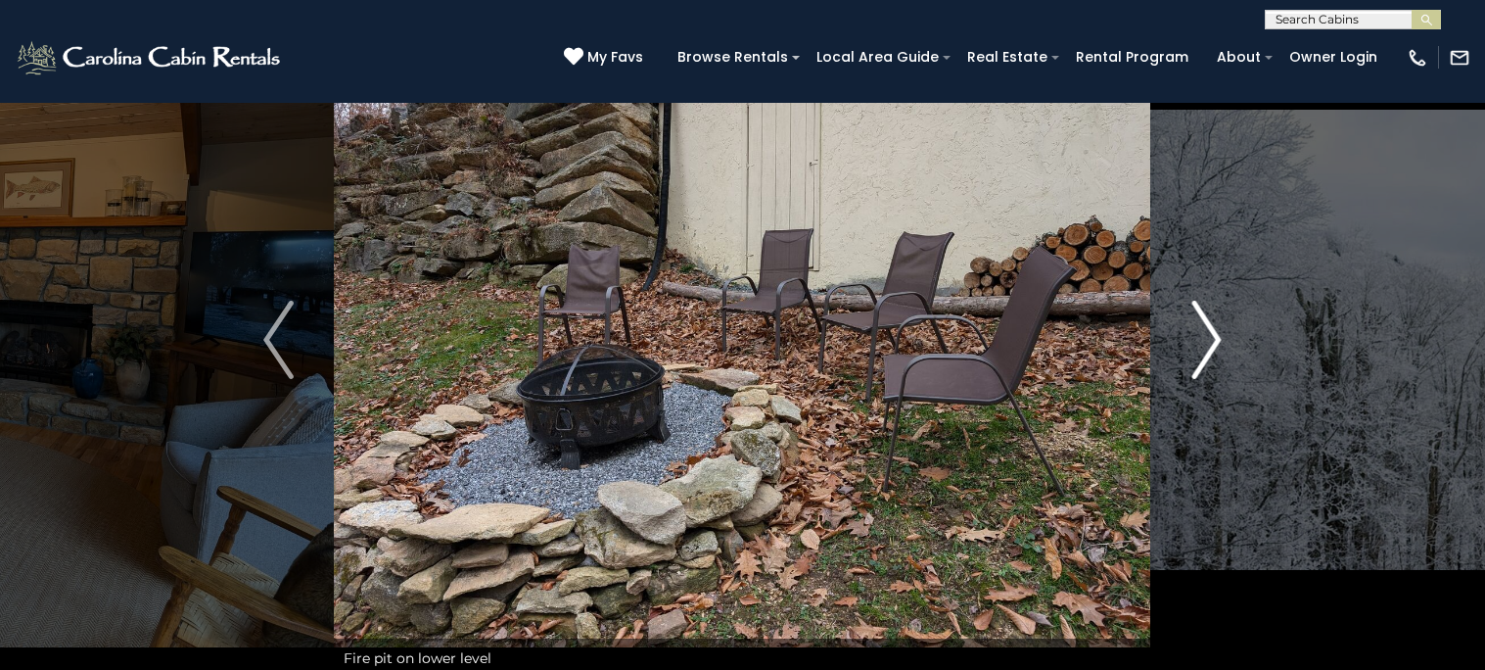
click at [1205, 323] on img "Next" at bounding box center [1206, 340] width 29 height 78
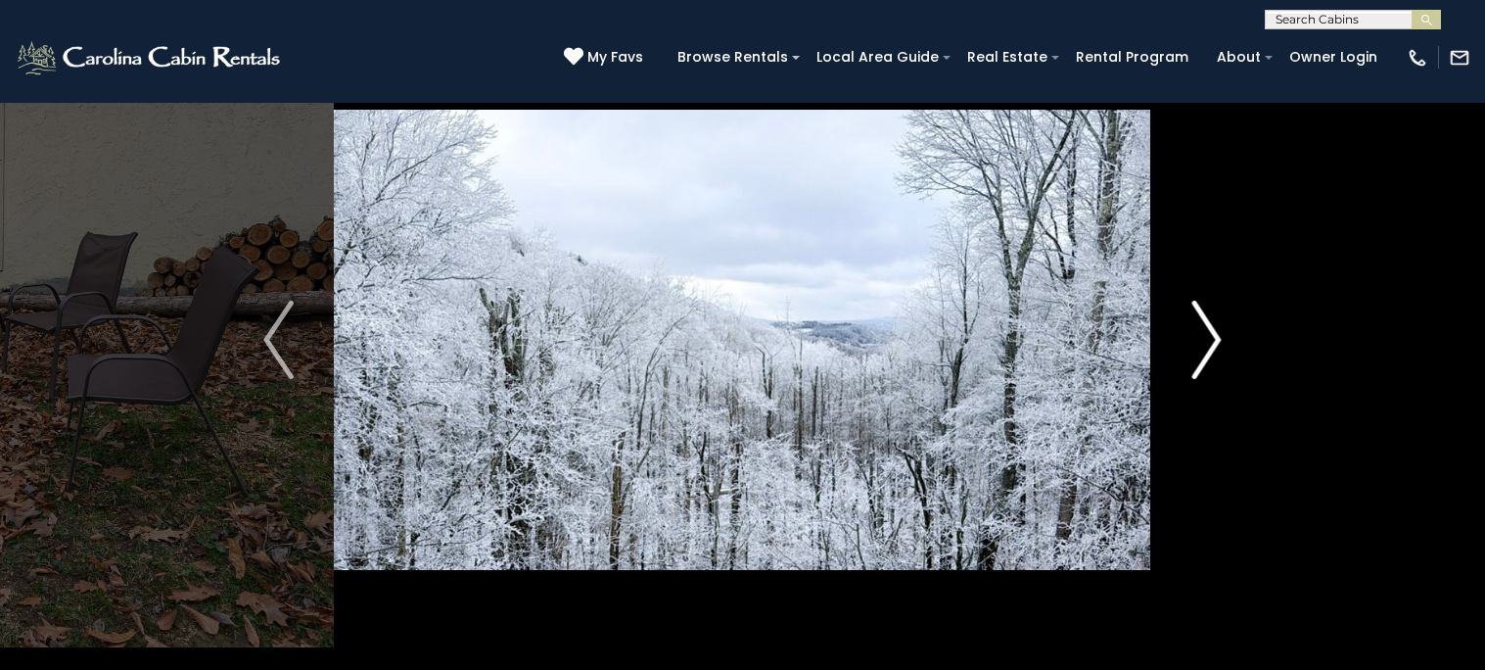
click at [1205, 323] on img "Next" at bounding box center [1206, 340] width 29 height 78
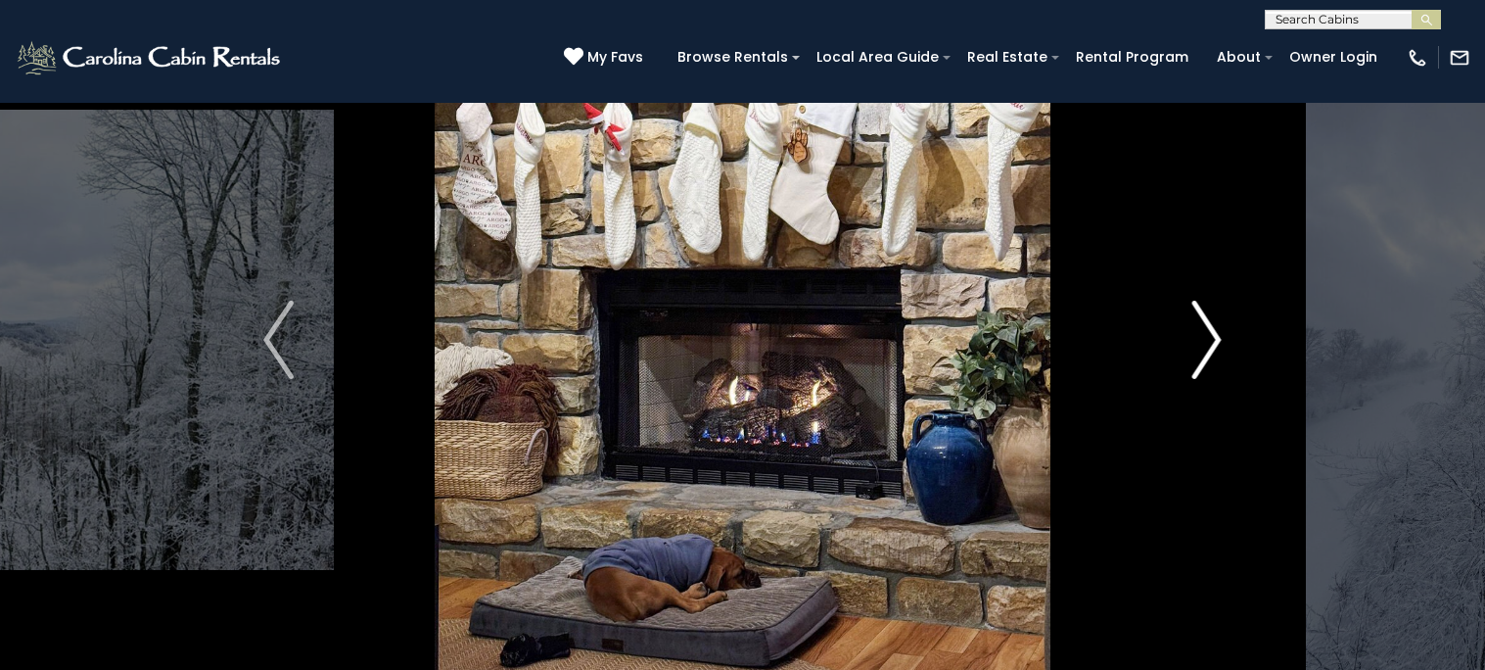
click at [1205, 323] on img "Next" at bounding box center [1206, 340] width 29 height 78
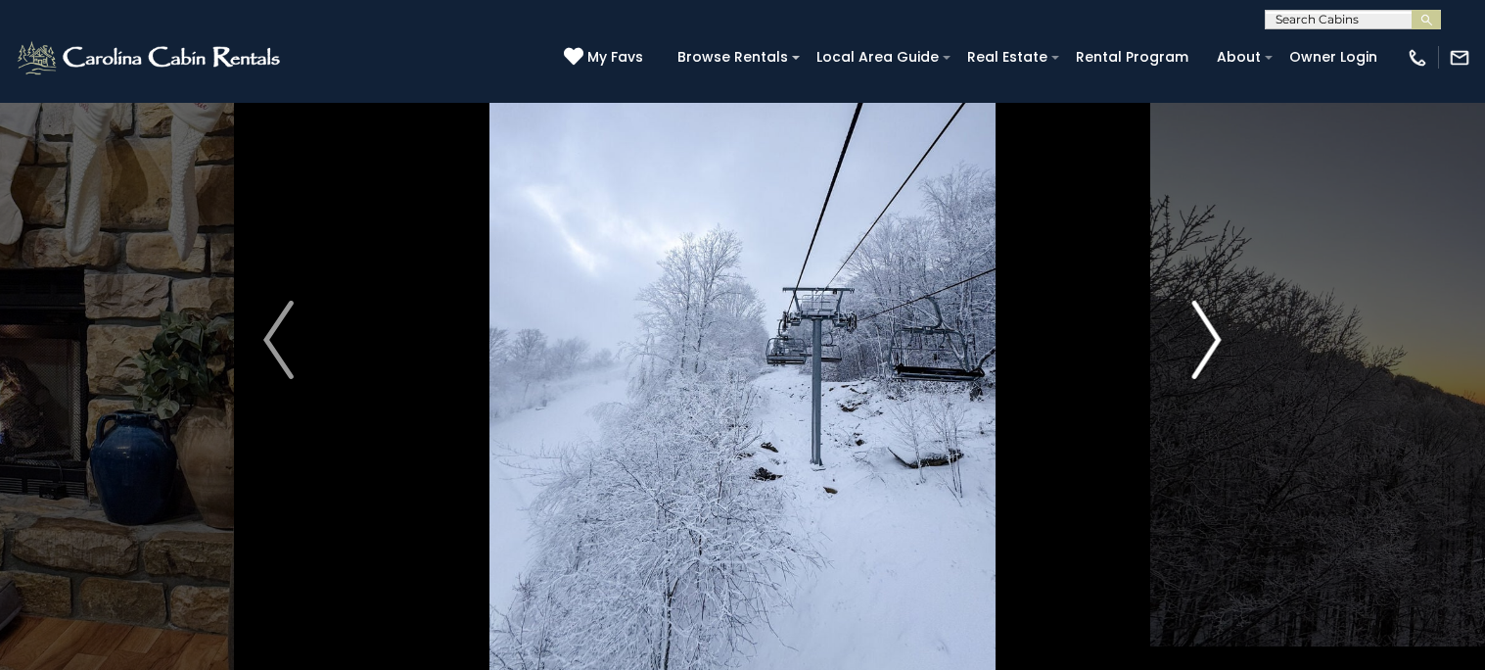
click at [1205, 323] on img "Next" at bounding box center [1206, 340] width 29 height 78
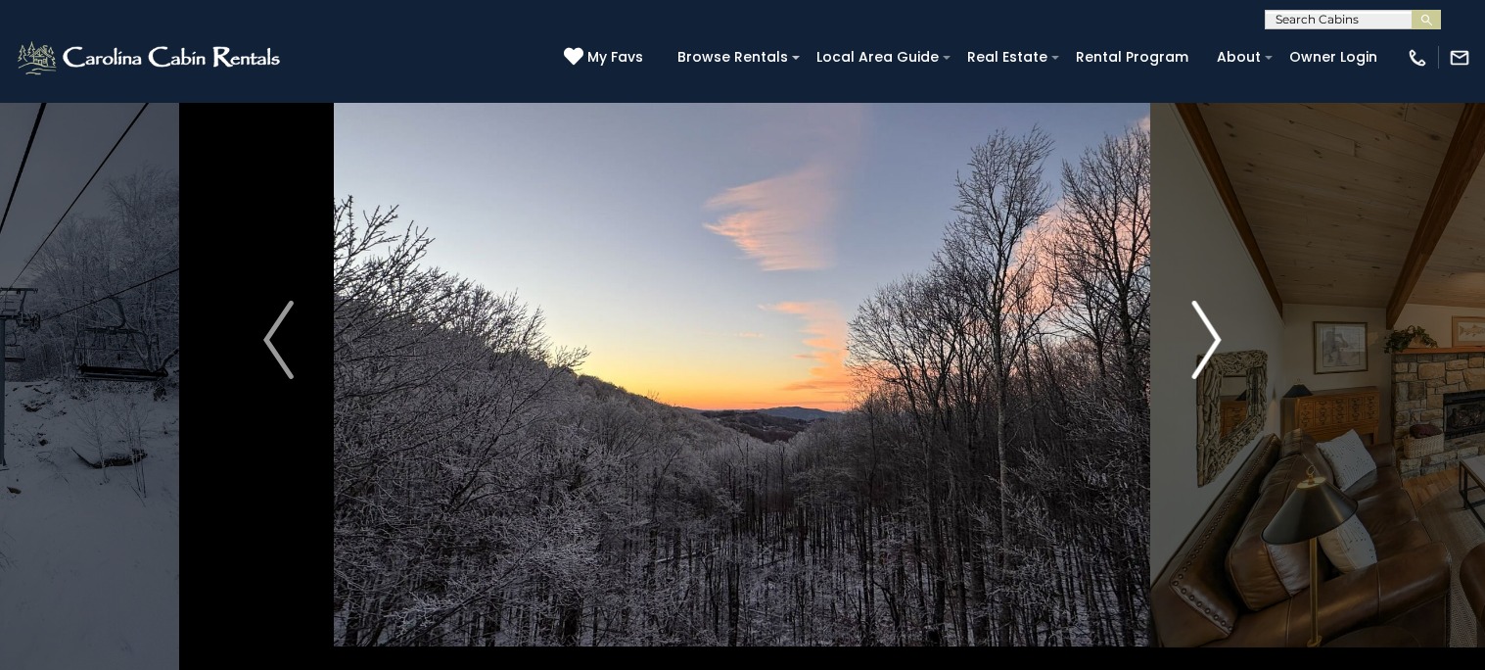
click at [1205, 323] on img "Next" at bounding box center [1206, 340] width 29 height 78
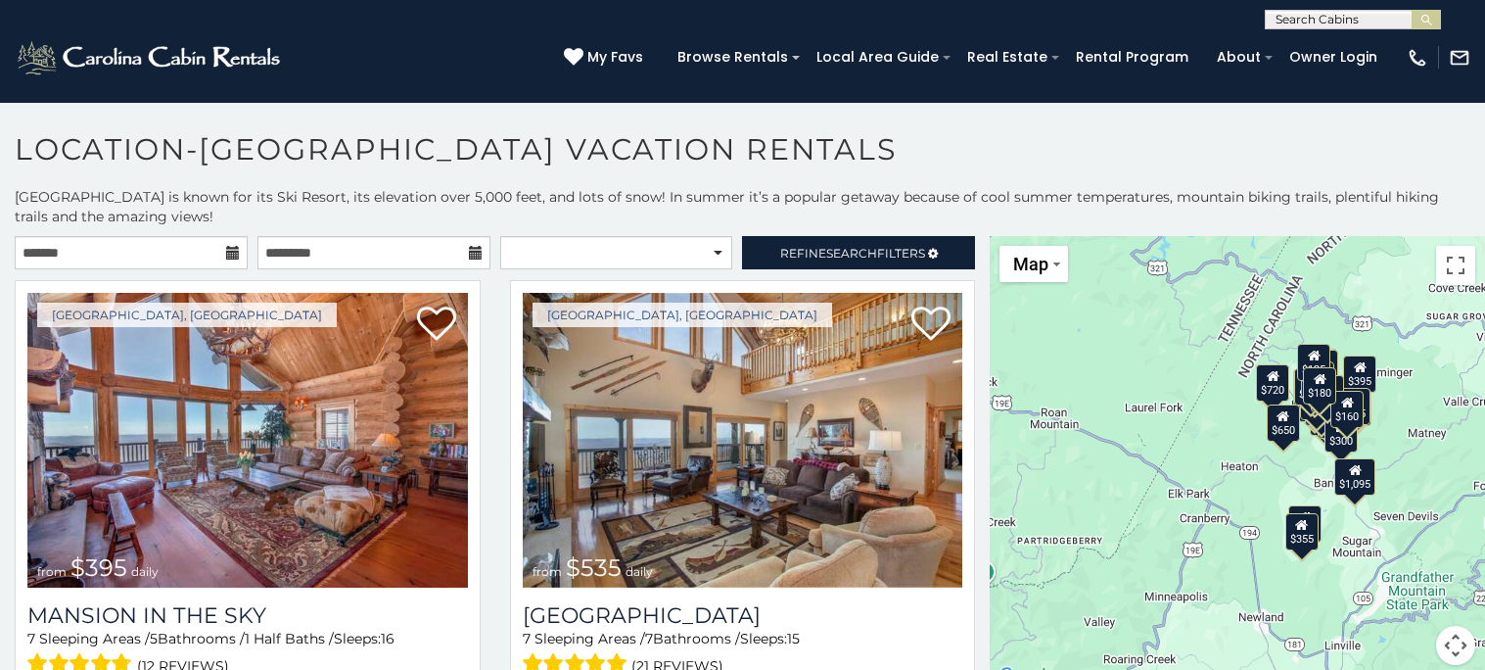
scroll to position [11, 0]
